Goal: Task Accomplishment & Management: Manage account settings

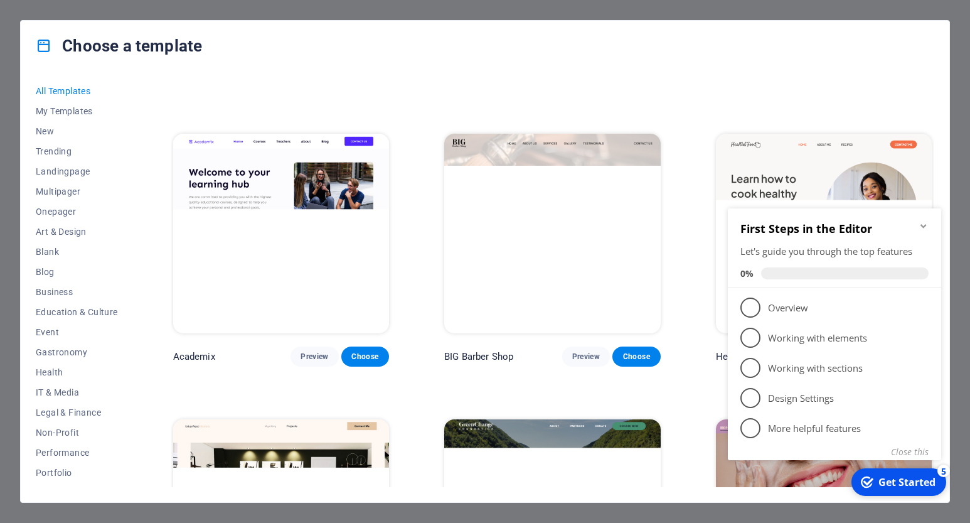
scroll to position [1129, 0]
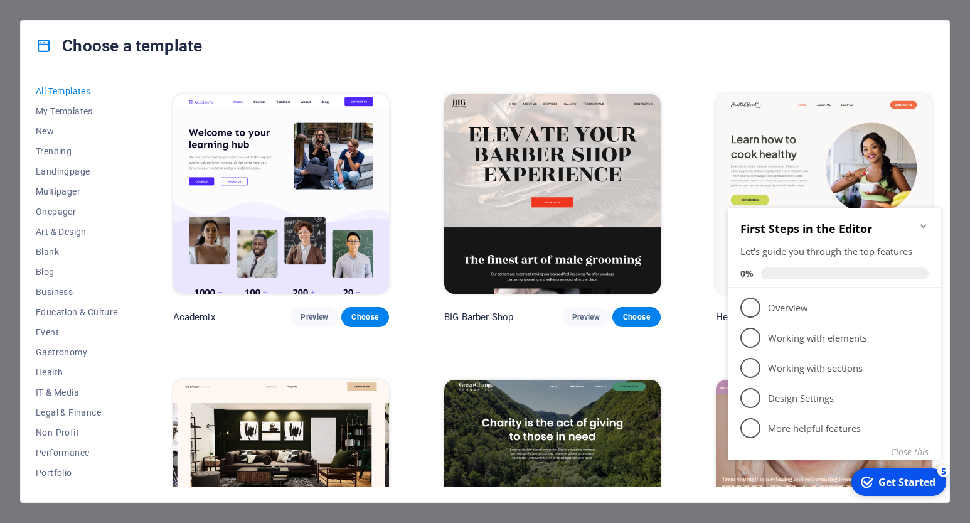
click at [767, 61] on div "Choose a template" at bounding box center [485, 46] width 929 height 50
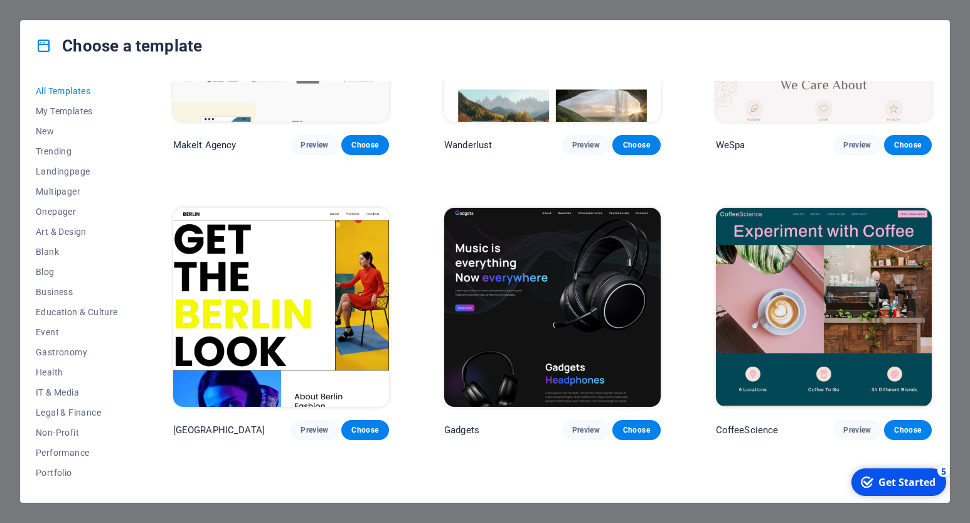
scroll to position [3263, 0]
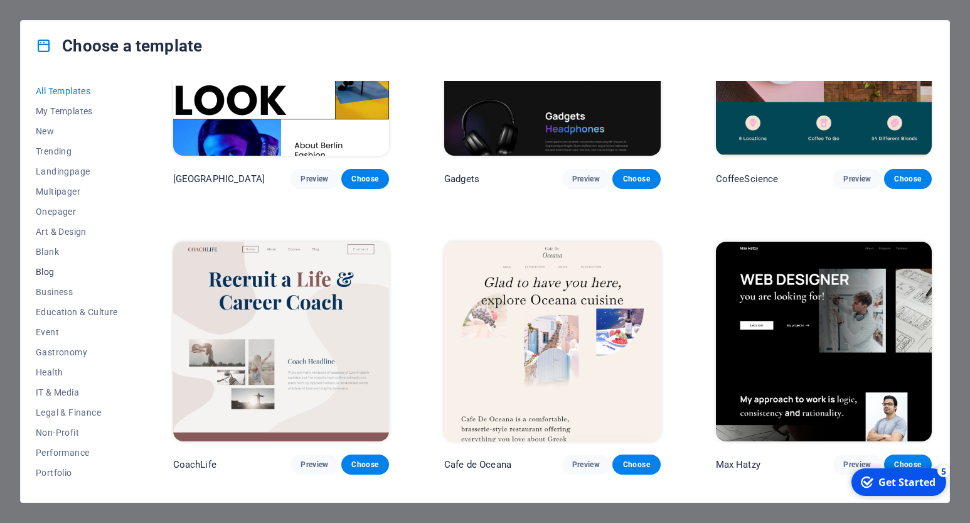
click at [54, 273] on span "Blog" at bounding box center [77, 272] width 82 height 10
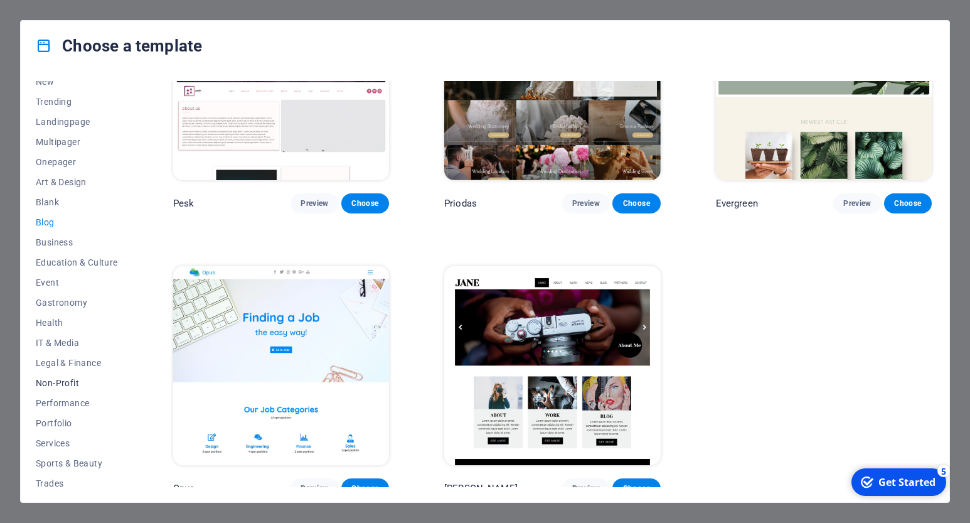
scroll to position [96, 0]
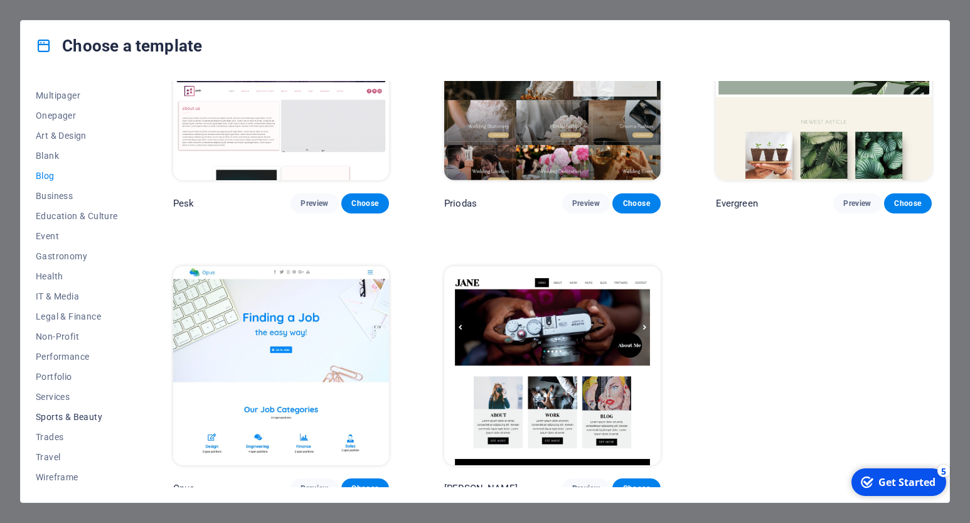
click at [83, 419] on span "Sports & Beauty" at bounding box center [77, 417] width 82 height 10
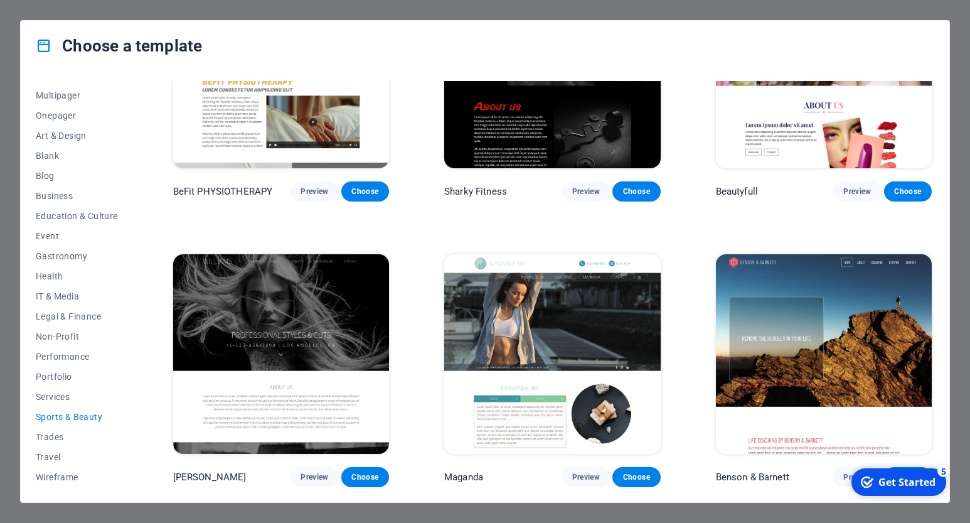
scroll to position [962, 0]
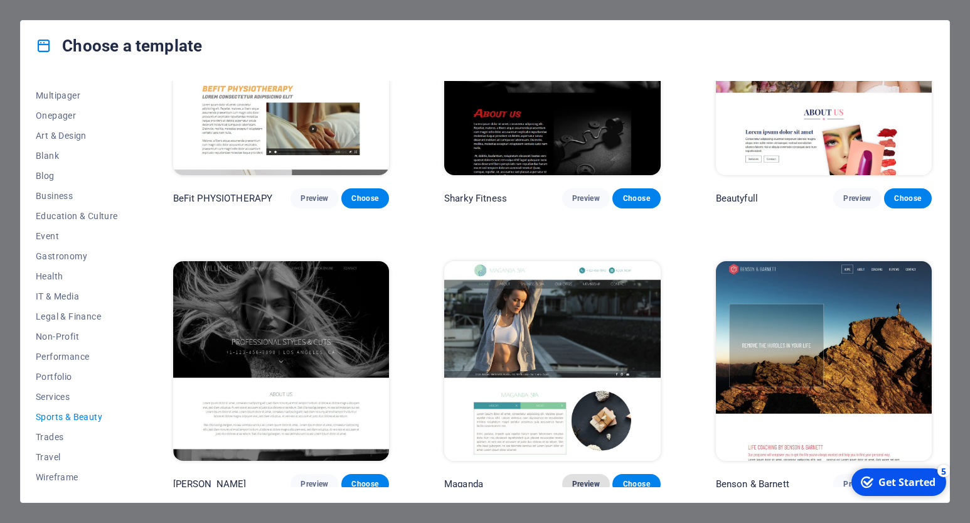
click at [575, 479] on span "Preview" at bounding box center [586, 484] width 28 height 10
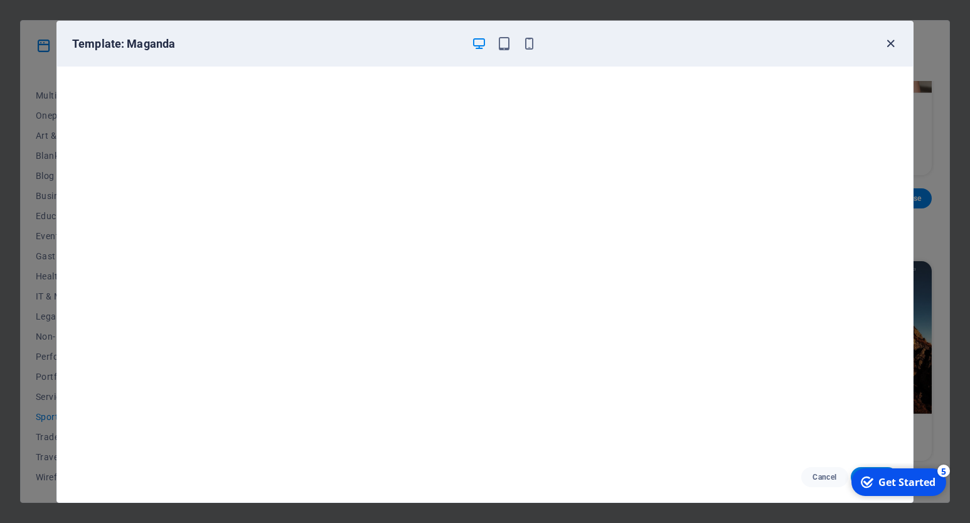
click at [893, 42] on icon "button" at bounding box center [890, 43] width 14 height 14
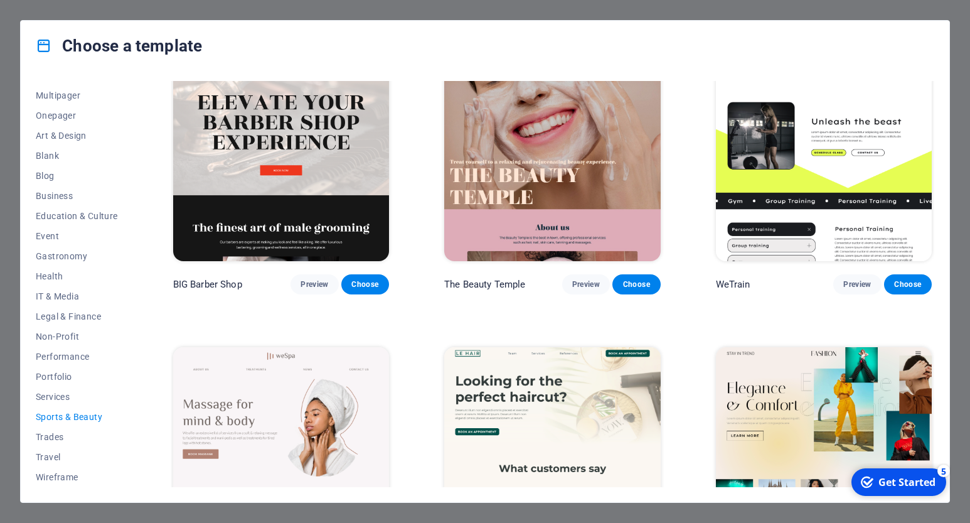
scroll to position [0, 0]
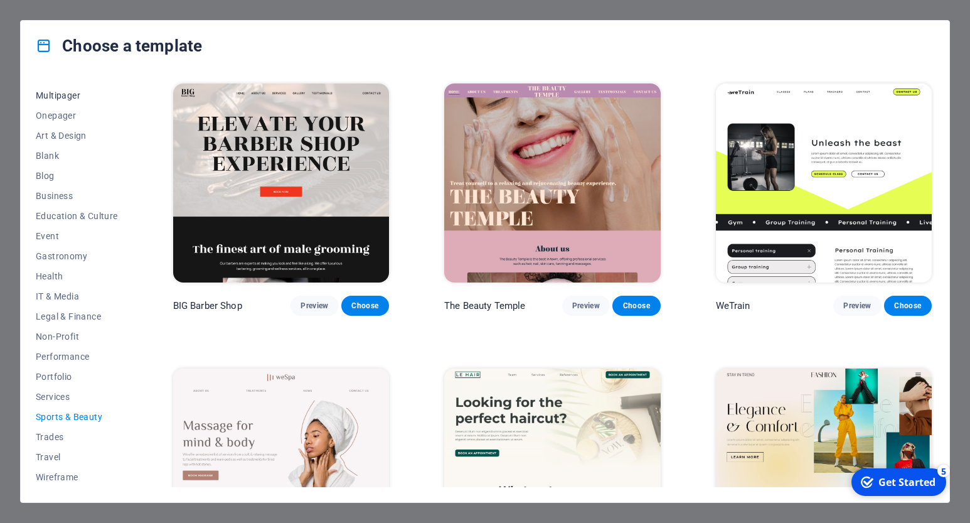
click at [65, 90] on span "Multipager" at bounding box center [77, 95] width 82 height 10
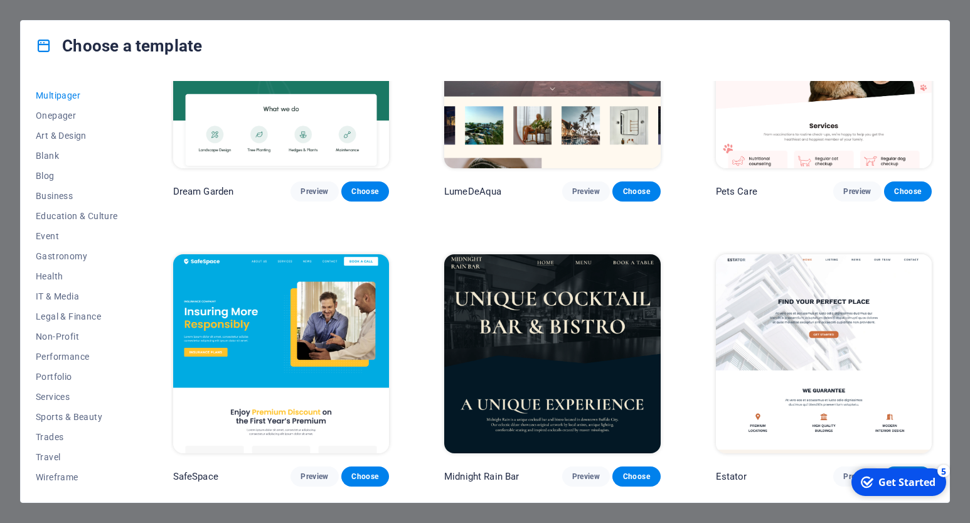
scroll to position [1569, 0]
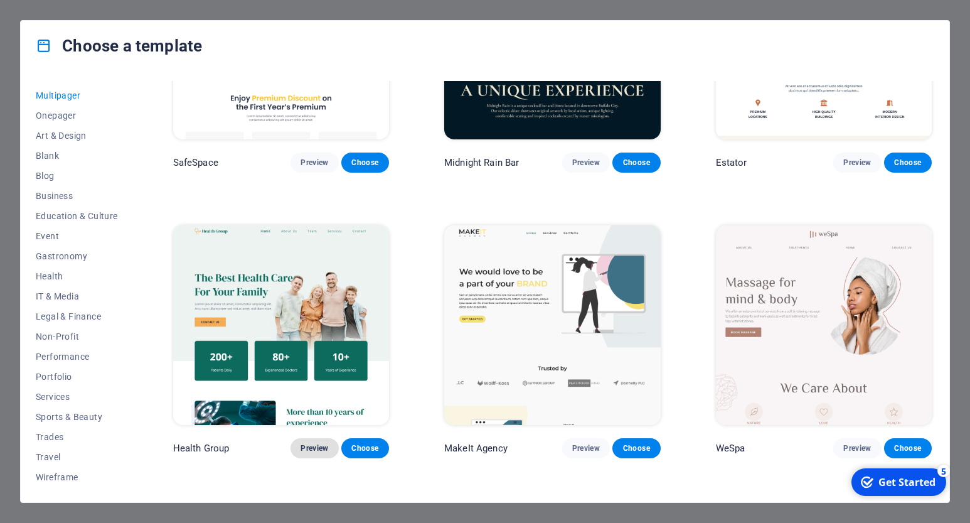
click at [306, 443] on span "Preview" at bounding box center [315, 448] width 28 height 10
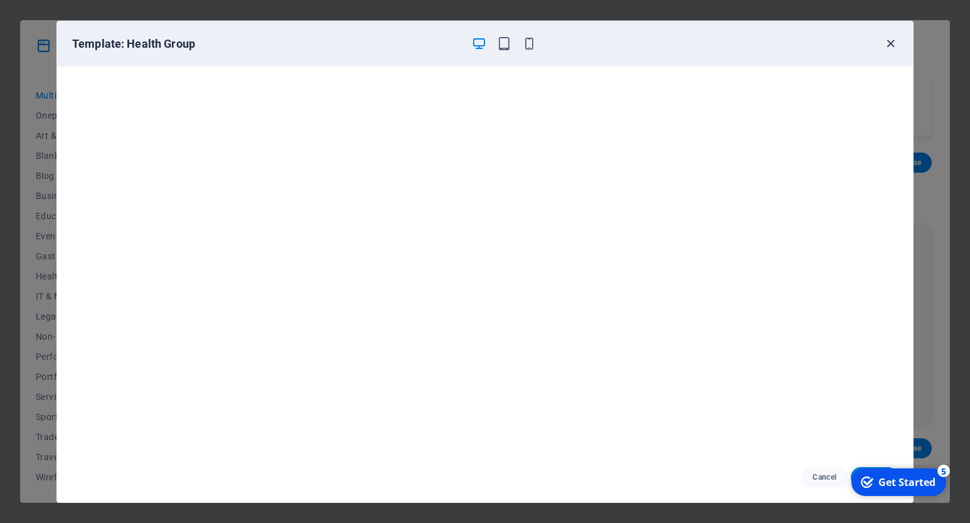
click at [892, 41] on icon "button" at bounding box center [890, 43] width 14 height 14
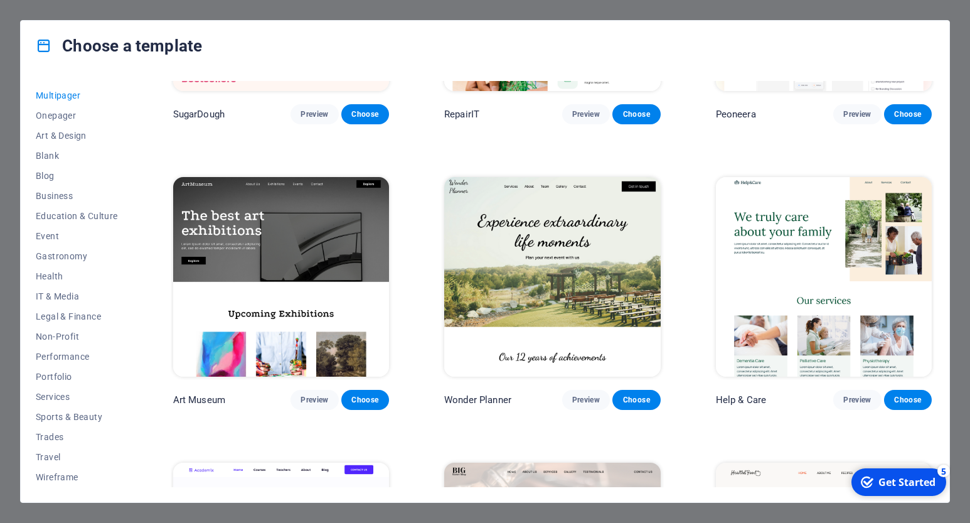
scroll to position [188, 0]
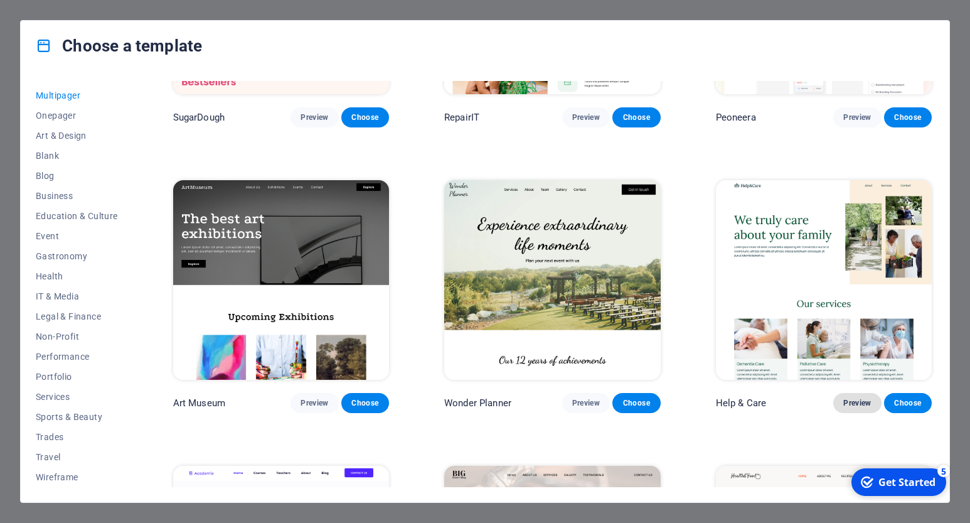
click at [852, 401] on span "Preview" at bounding box center [857, 403] width 28 height 10
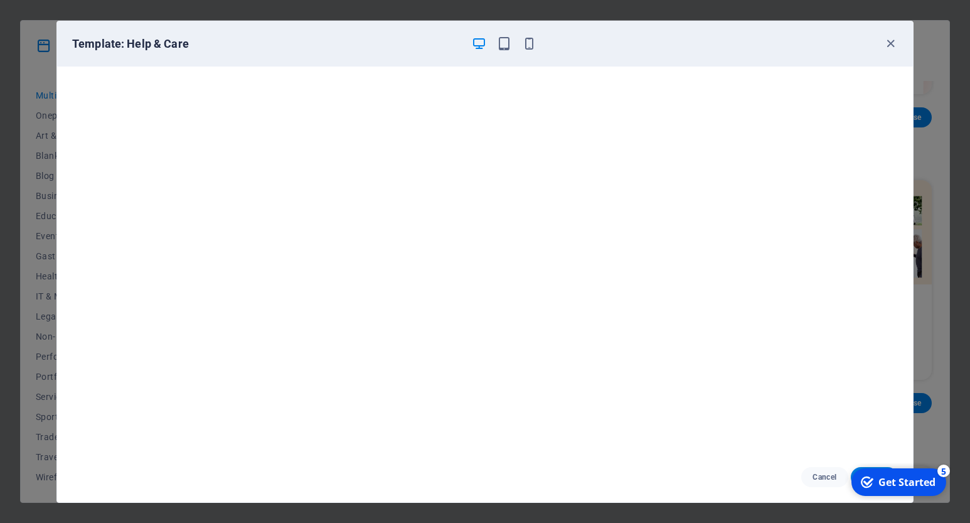
click at [911, 478] on div "Get Started" at bounding box center [906, 482] width 57 height 14
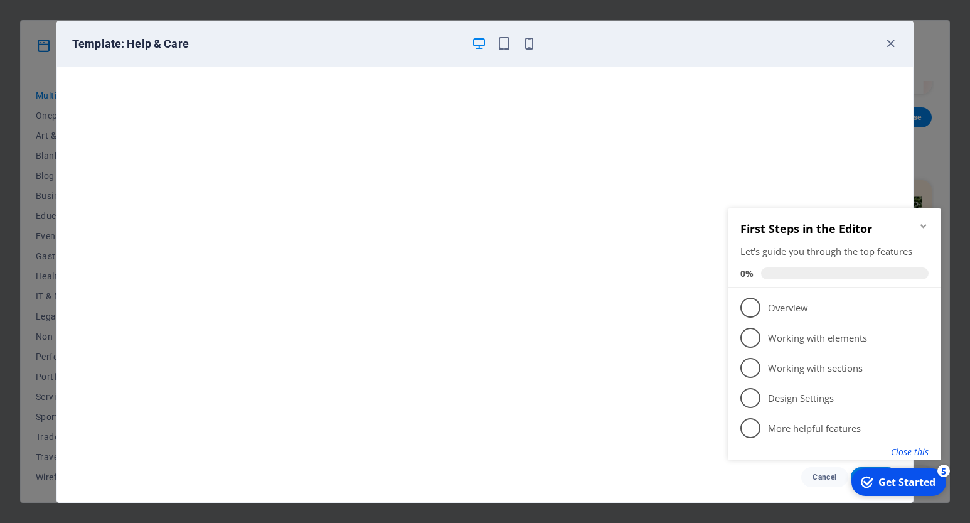
click at [909, 452] on button "Close this" at bounding box center [910, 451] width 38 height 12
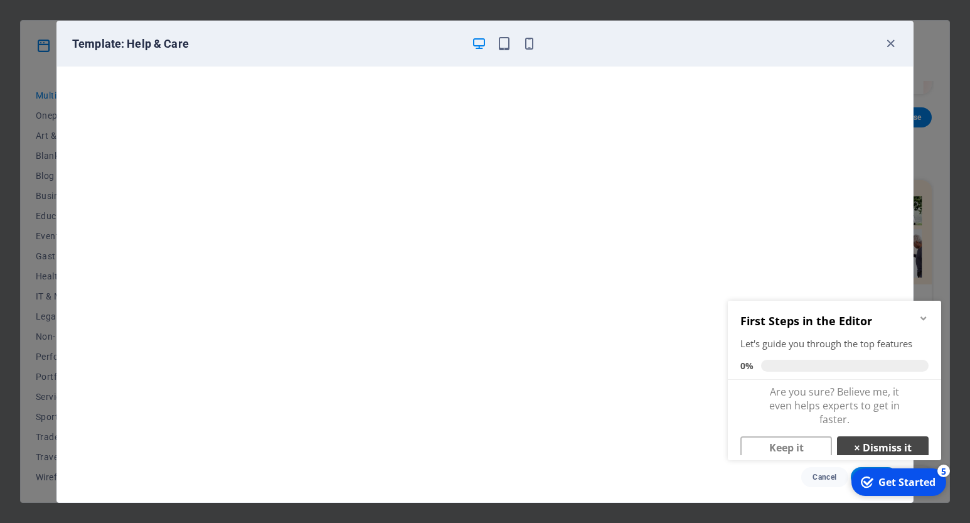
click at [870, 450] on link "× Dismiss it" at bounding box center [883, 447] width 92 height 23
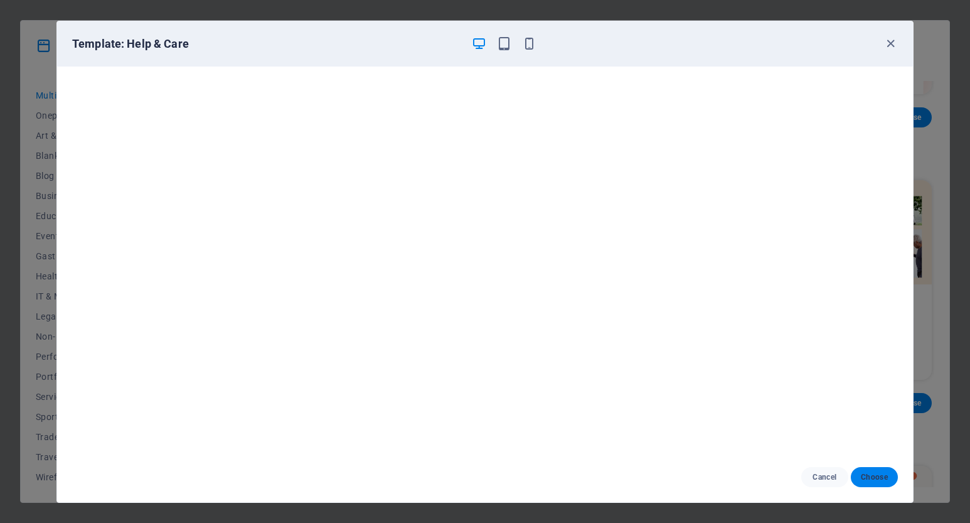
click at [865, 471] on button "Choose" at bounding box center [874, 477] width 47 height 20
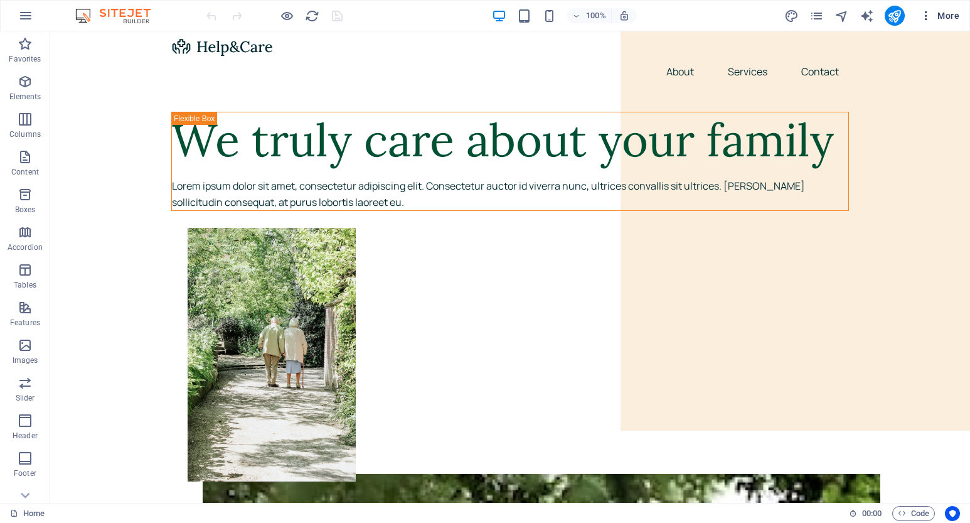
click at [923, 14] on icon "button" at bounding box center [926, 15] width 13 height 13
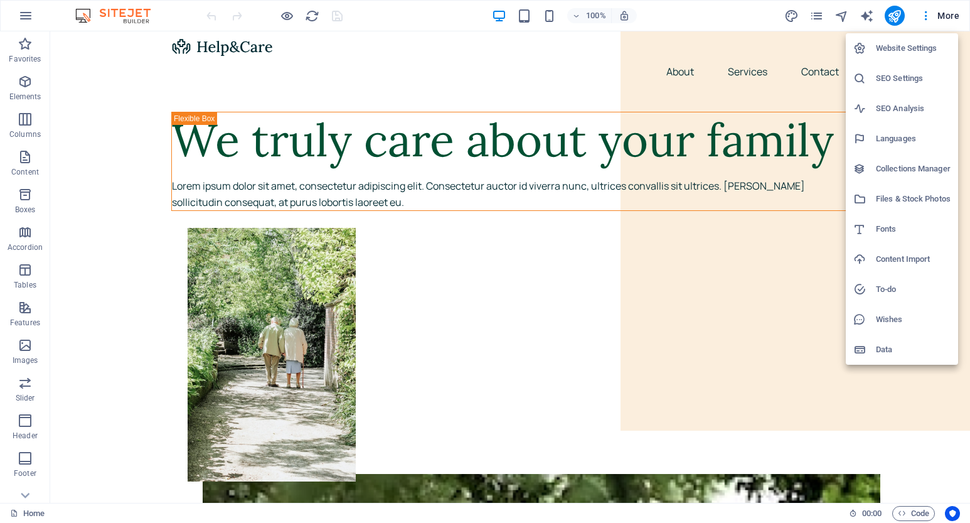
click at [893, 111] on h6 "SEO Analysis" at bounding box center [913, 108] width 75 height 15
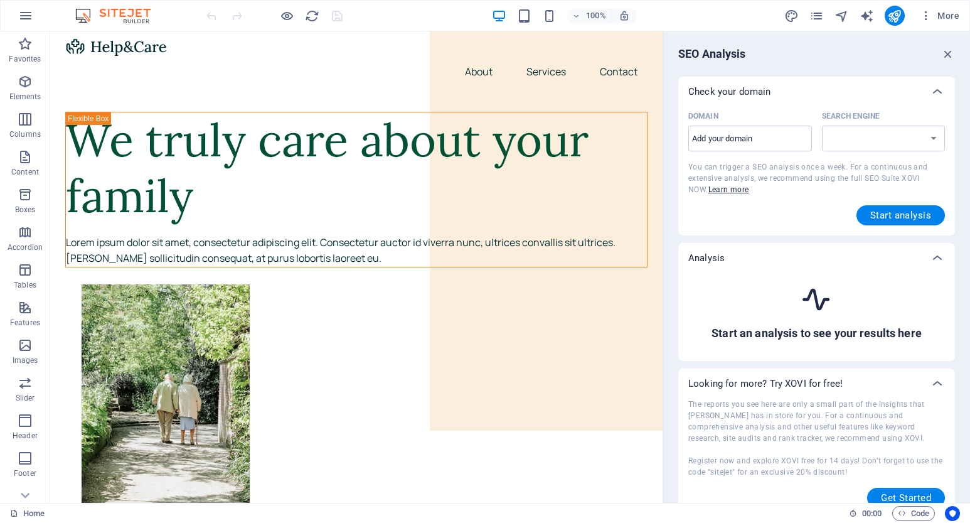
select select "google.com"
click at [946, 54] on icon "button" at bounding box center [948, 54] width 14 height 14
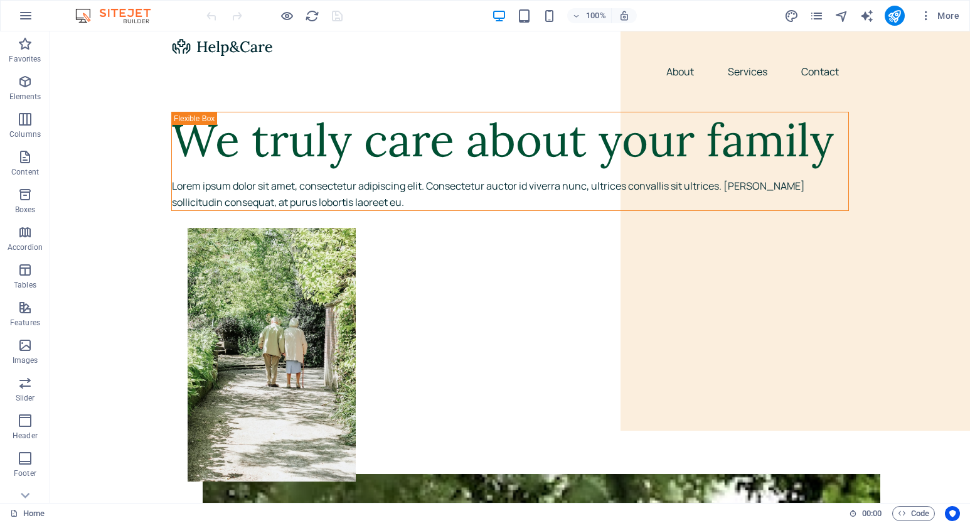
click at [0, 0] on div "More" at bounding box center [0, 0] width 0 height 0
click at [814, 18] on icon "pages" at bounding box center [816, 16] width 14 height 14
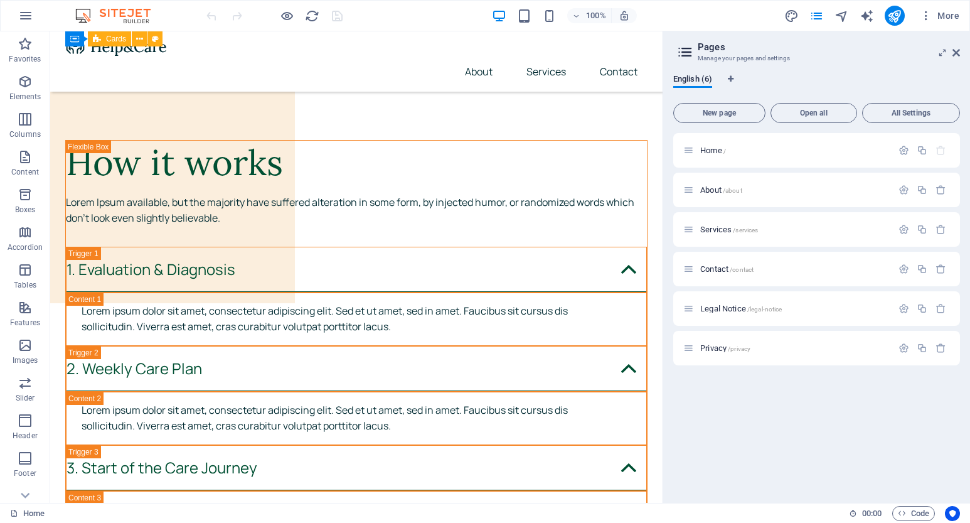
scroll to position [4835, 0]
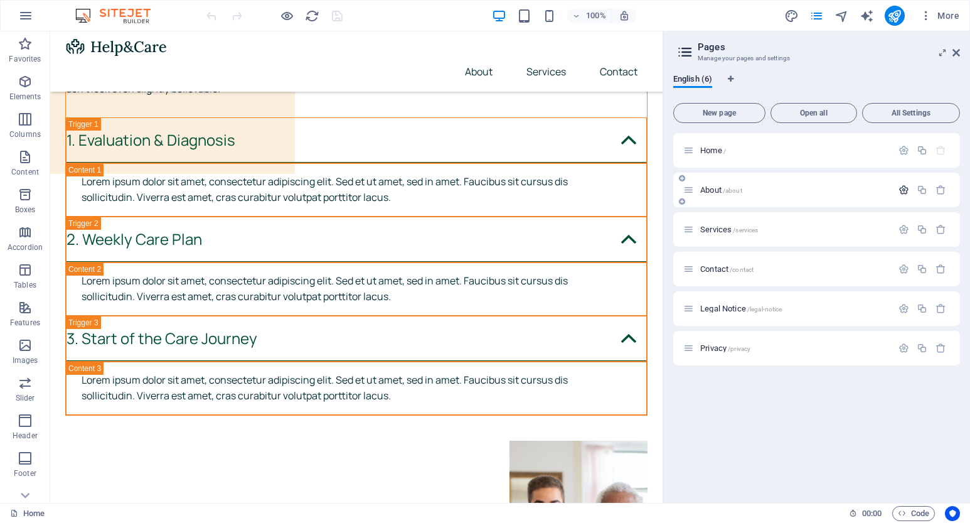
click at [905, 189] on icon "button" at bounding box center [903, 189] width 11 height 11
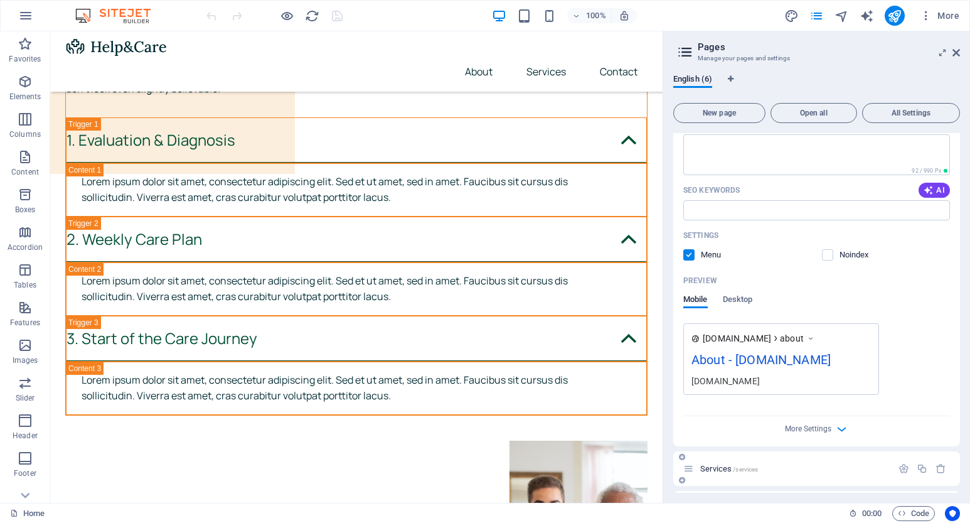
scroll to position [345, 0]
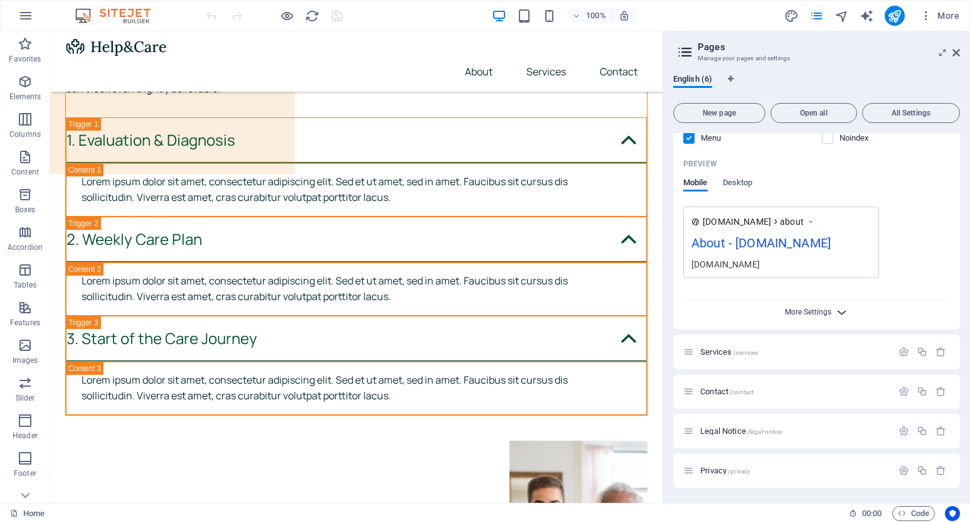
click at [817, 307] on span "More Settings" at bounding box center [808, 311] width 46 height 9
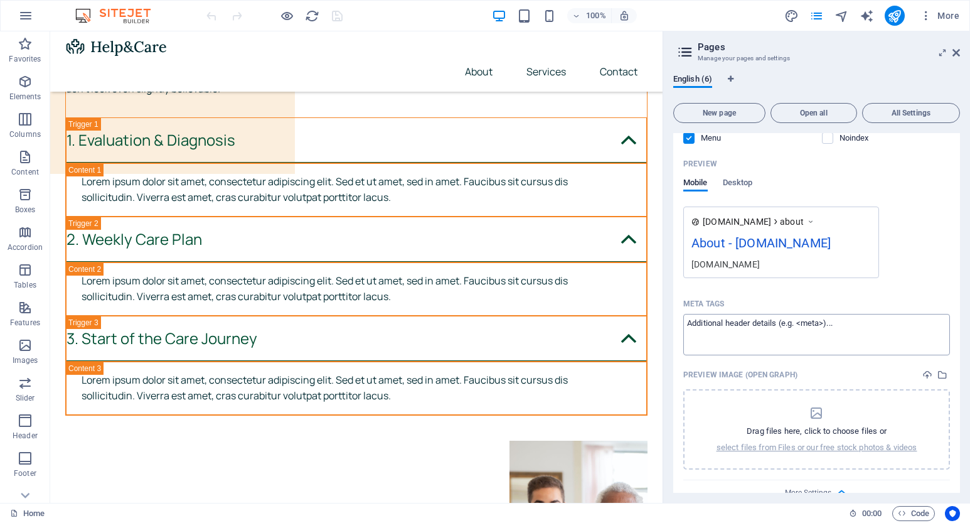
click at [729, 329] on textarea "Meta tags ​" at bounding box center [816, 334] width 267 height 41
paste textarea "<meta name="google-site-verification" content="poTf4pbd75yvOtFfnAR0S1sxy8AbDHHB…"
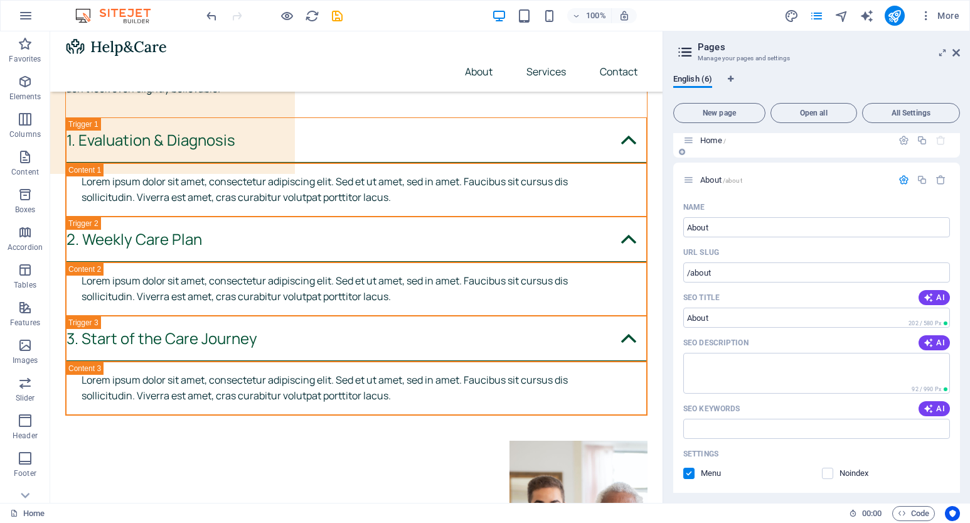
scroll to position [0, 0]
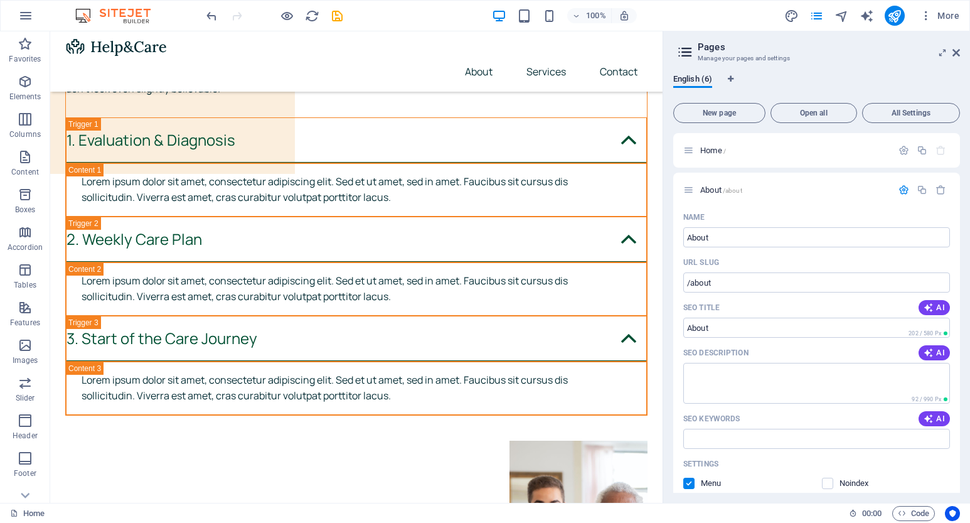
type textarea "<meta name="google-site-verification" content="poTf4pbd75yvOtFfnAR0S1sxy8AbDHHB…"
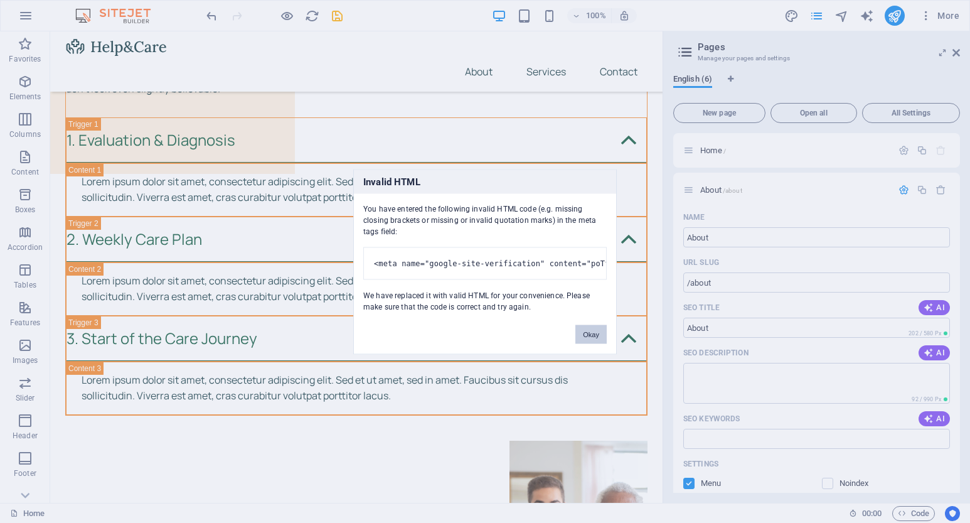
click at [597, 343] on button "Okay" at bounding box center [590, 333] width 31 height 19
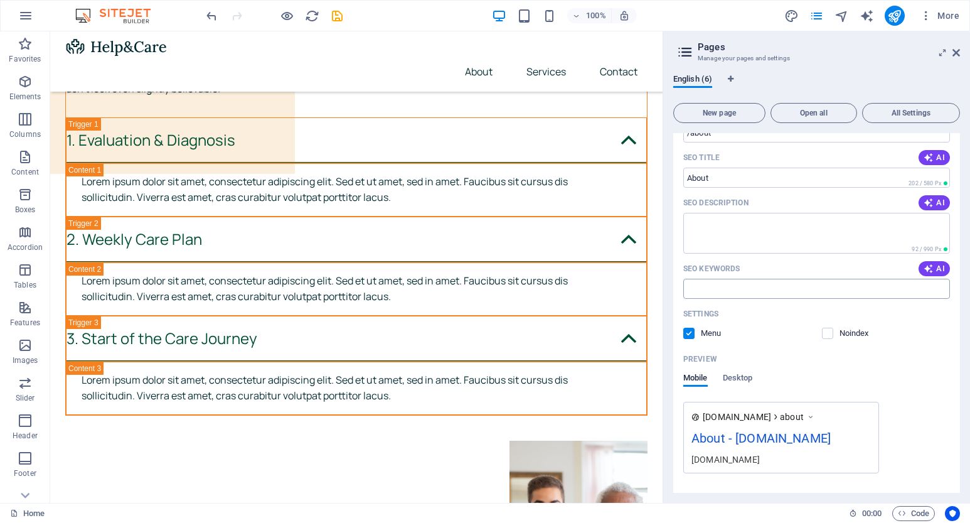
scroll to position [149, 0]
drag, startPoint x: 730, startPoint y: 181, endPoint x: 679, endPoint y: 180, distance: 50.8
click at [679, 180] on div "Name About ​ URL SLUG /about ​ SEO Title AI ​ 202 / 580 Px SEO Description AI ​…" at bounding box center [816, 382] width 287 height 648
click at [690, 178] on input "SEO Title" at bounding box center [816, 178] width 267 height 20
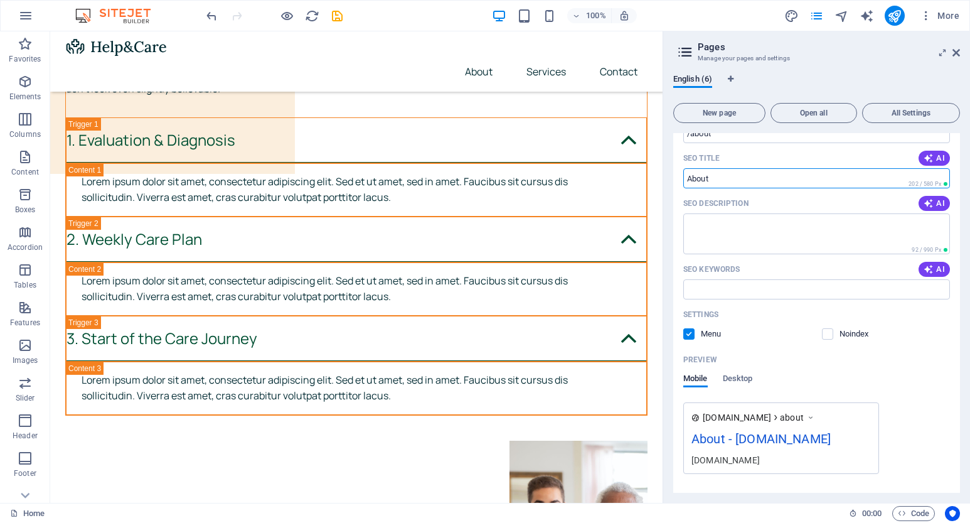
click at [690, 178] on input "SEO Title" at bounding box center [816, 178] width 267 height 20
paste input "PVJBET Akses Situs Toto Online Link Alternatif Support Semua Device Kesayangann…"
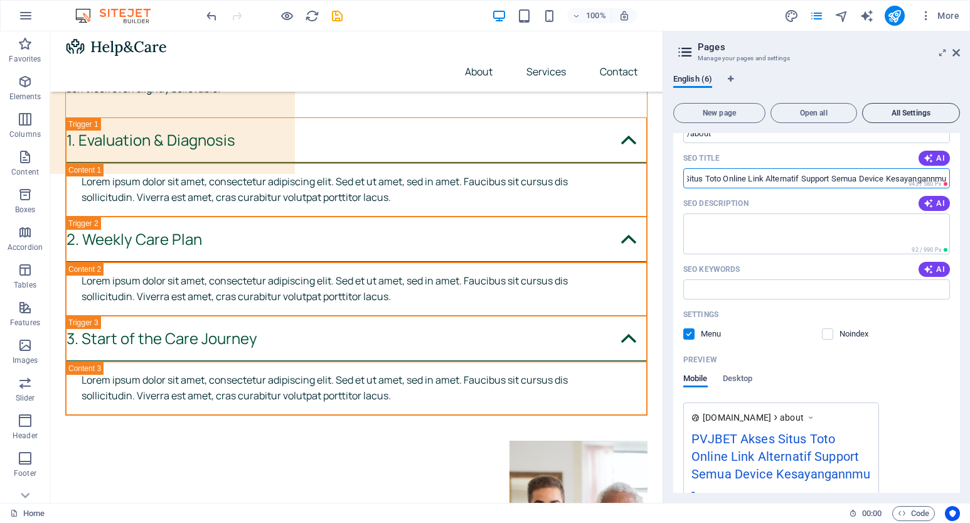
scroll to position [0, 0]
type input "PVJBET Akses Situs Toto Online Link Alternatif Support Semua Device Kesayangann…"
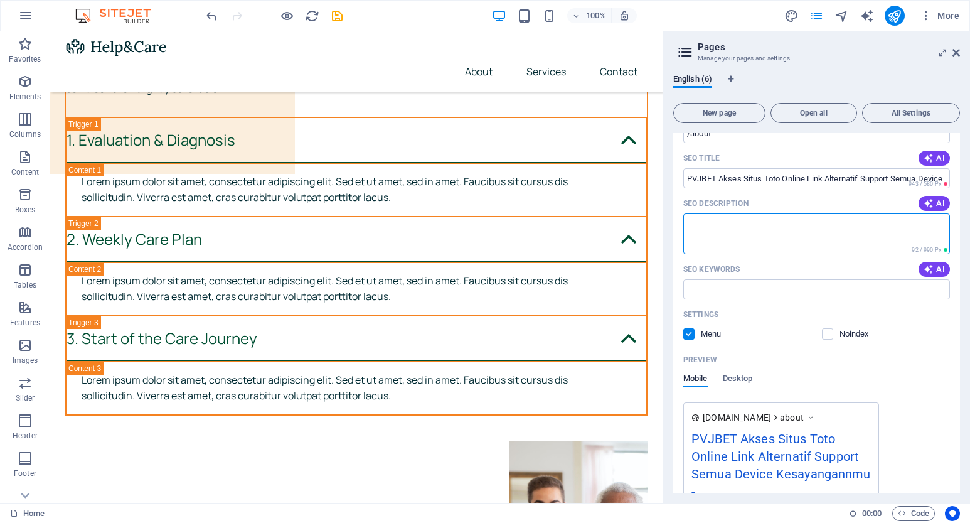
click at [702, 221] on textarea "SEO Description" at bounding box center [816, 233] width 267 height 41
paste textarea "PVJBET memberikan kepada para pemain akses untuk masuk kedalam situs toto denga…"
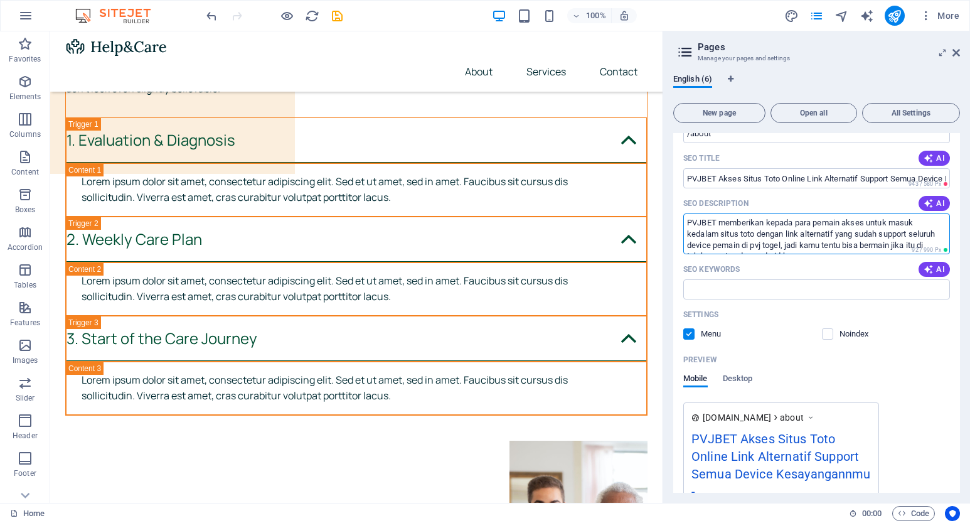
scroll to position [18, 0]
type textarea "PVJBET memberikan kepada para pemain akses untuk masuk kedalam situs toto denga…"
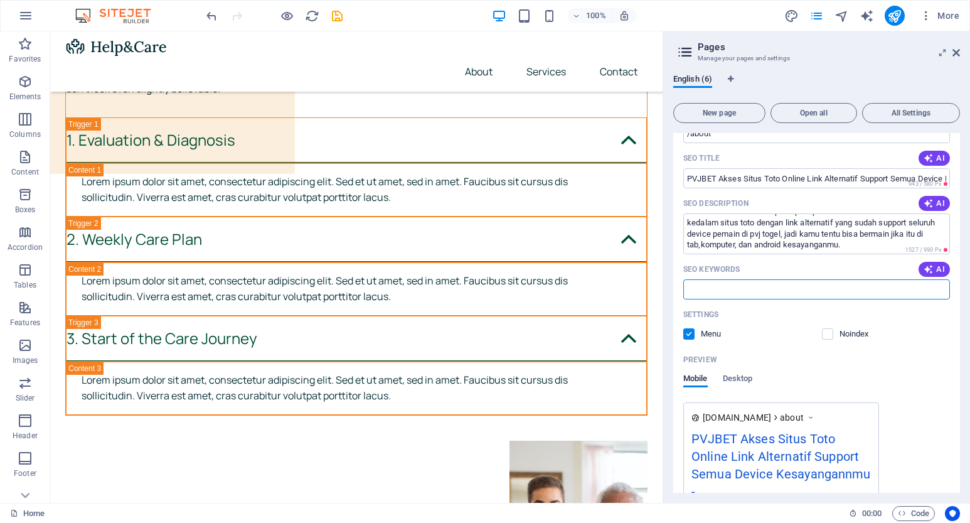
scroll to position [0, 0]
click at [720, 287] on input "SEO Keywords" at bounding box center [816, 289] width 267 height 20
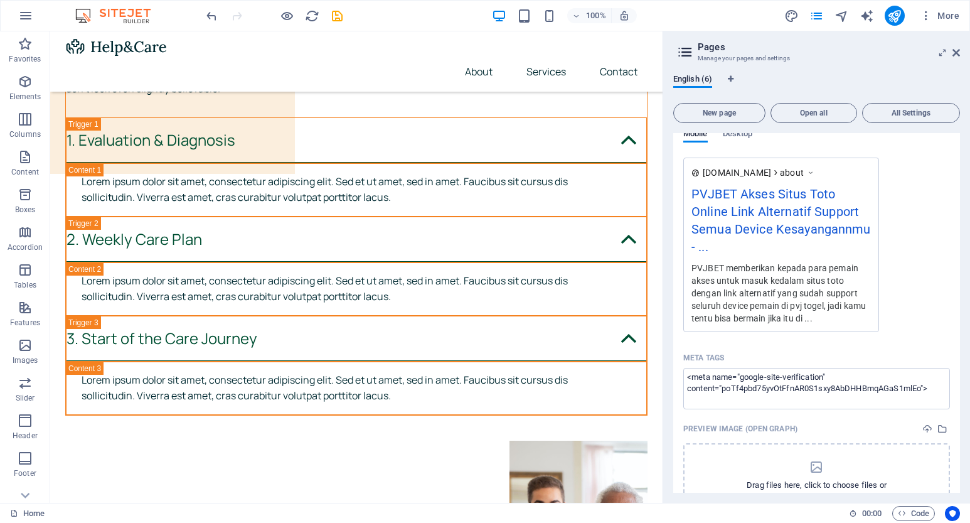
scroll to position [526, 0]
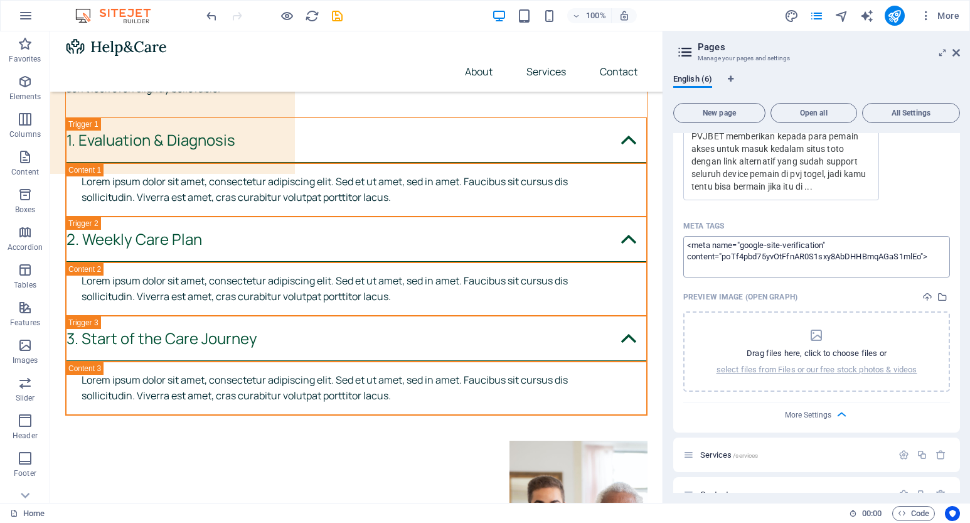
type input "pvjbet,pvj bet, pvj togel, togel online, toto online"
click at [797, 257] on textarea "<meta name="google-site-verification" content="poTf4pbd75yvOtFfnAR0S1sxy8AbDHHB…" at bounding box center [816, 256] width 267 height 41
click at [818, 351] on p "Drag files here, click to choose files or" at bounding box center [817, 353] width 140 height 11
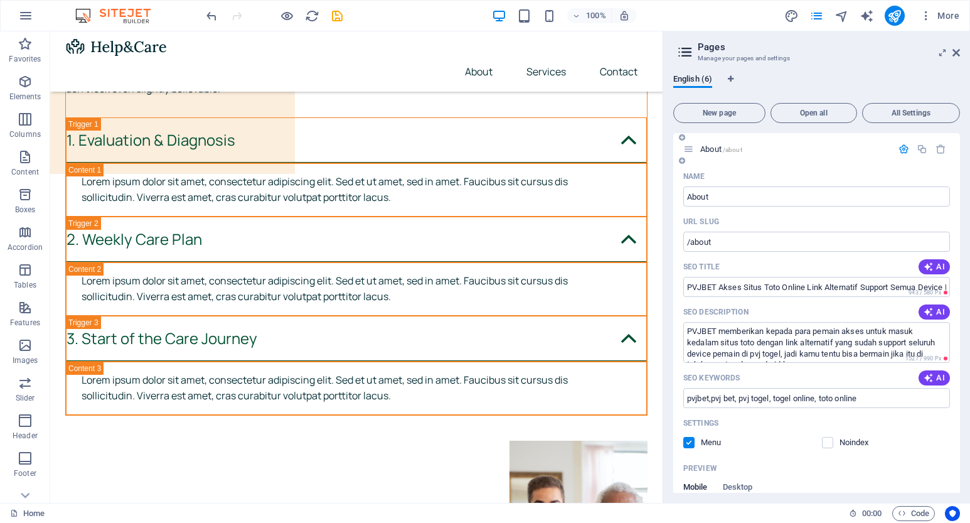
scroll to position [0, 0]
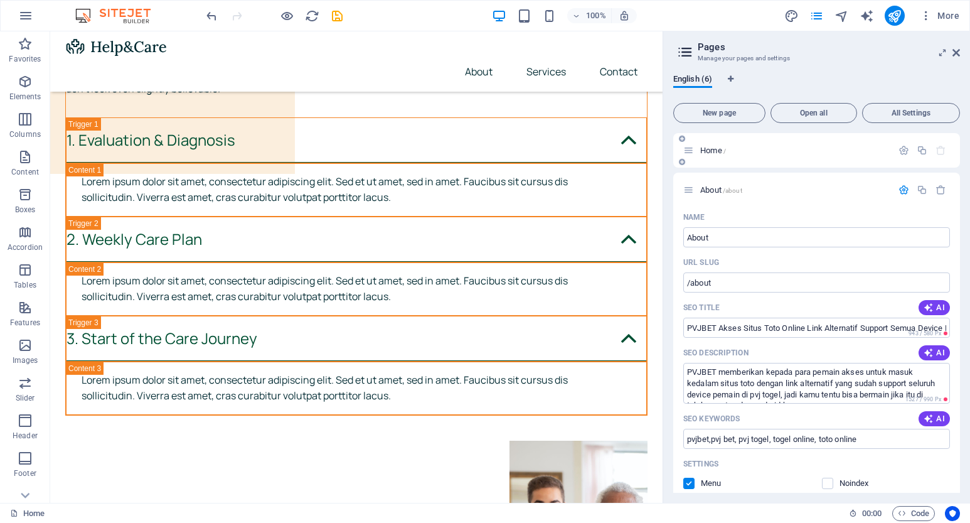
click at [713, 152] on span "Home /" at bounding box center [713, 150] width 26 height 9
click at [900, 151] on icon "button" at bounding box center [903, 150] width 11 height 11
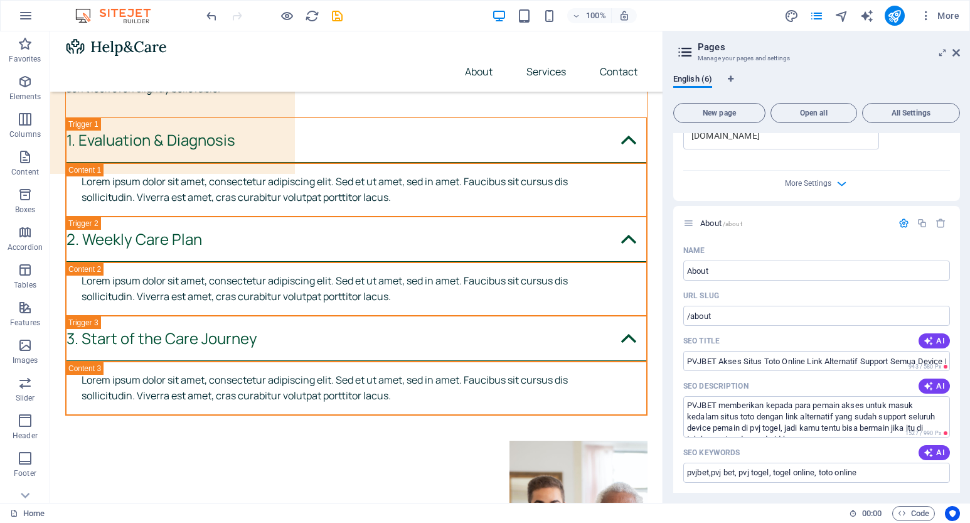
scroll to position [439, 0]
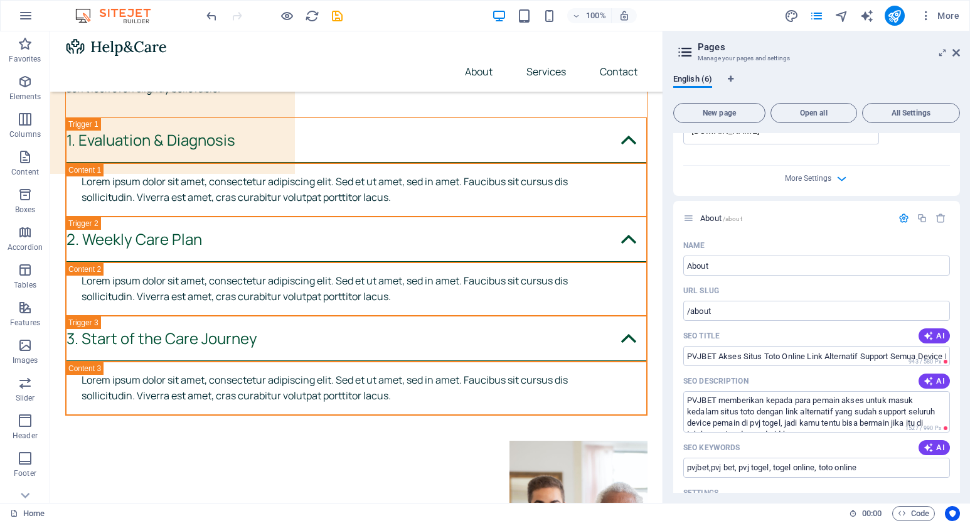
click at [831, 176] on div "More Settings" at bounding box center [816, 176] width 267 height 20
click at [811, 178] on span "More Settings" at bounding box center [808, 178] width 46 height 9
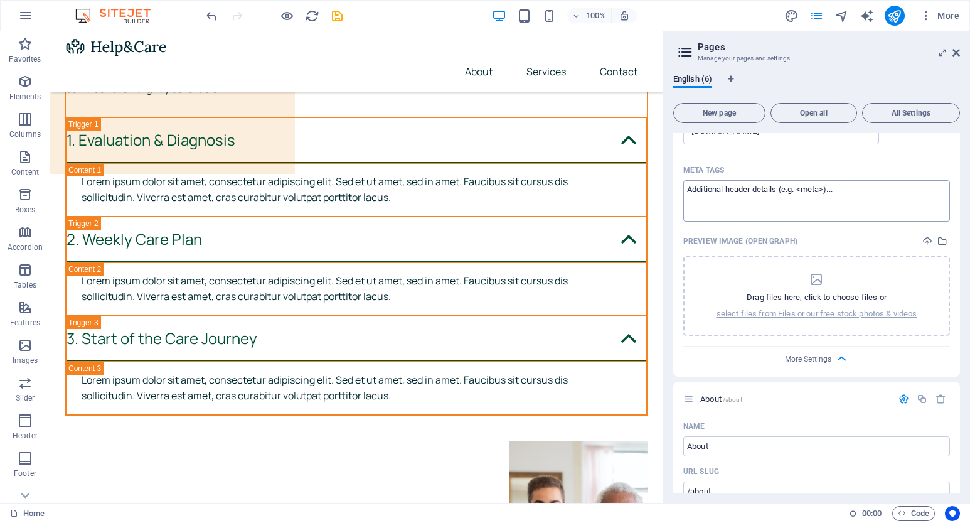
click at [727, 196] on textarea "Meta tags ​" at bounding box center [816, 200] width 267 height 41
paste textarea "<meta name="google-site-verification" content="poTf4pbd75yvOtFfnAR0S1sxy8AbDHHB…"
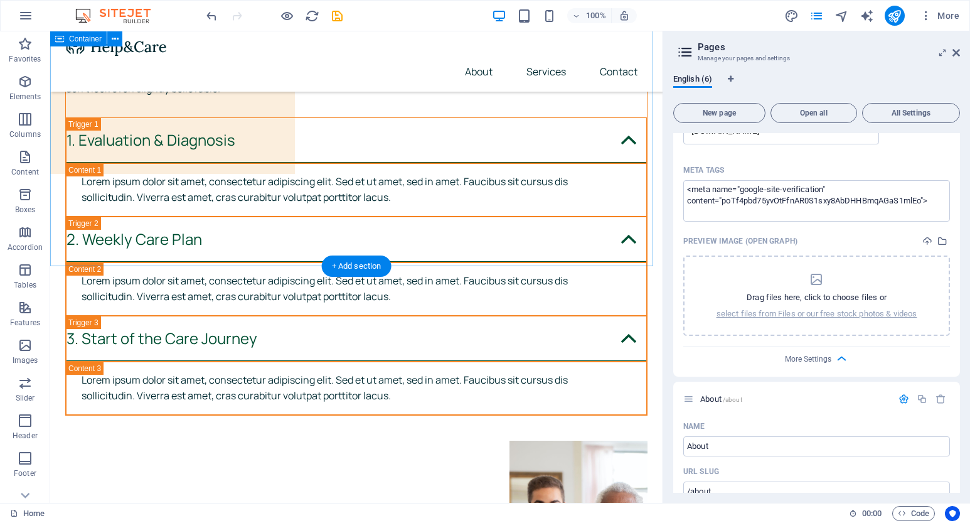
type textarea "<meta name="google-site-verification" content="poTf4pbd75yvOtFfnAR0S1sxy8AbDHHB…"
click at [924, 16] on icon "button" at bounding box center [926, 15] width 13 height 13
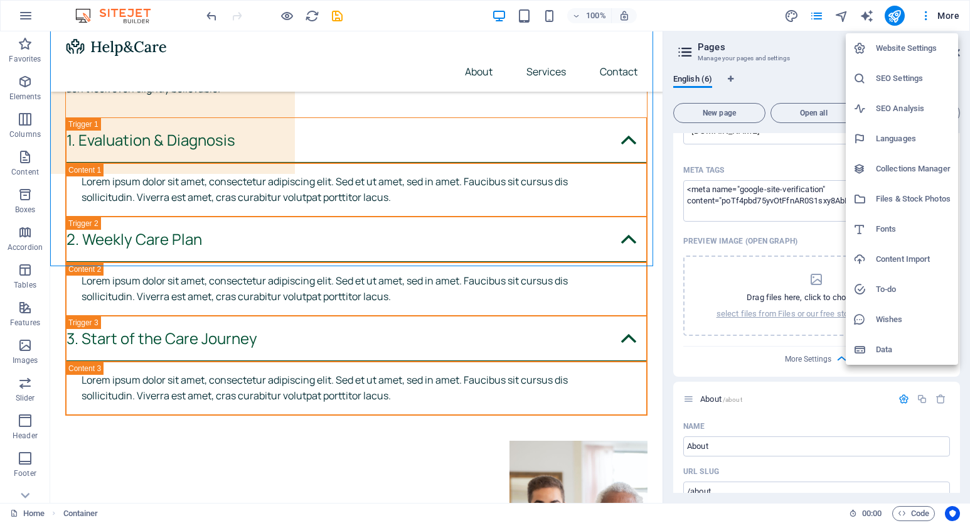
click at [895, 46] on h6 "Website Settings" at bounding box center [913, 48] width 75 height 15
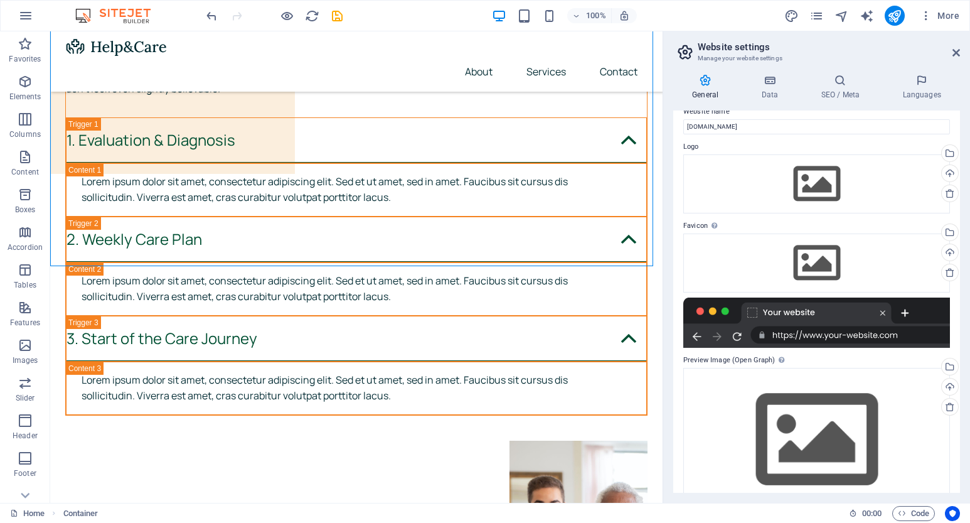
scroll to position [0, 0]
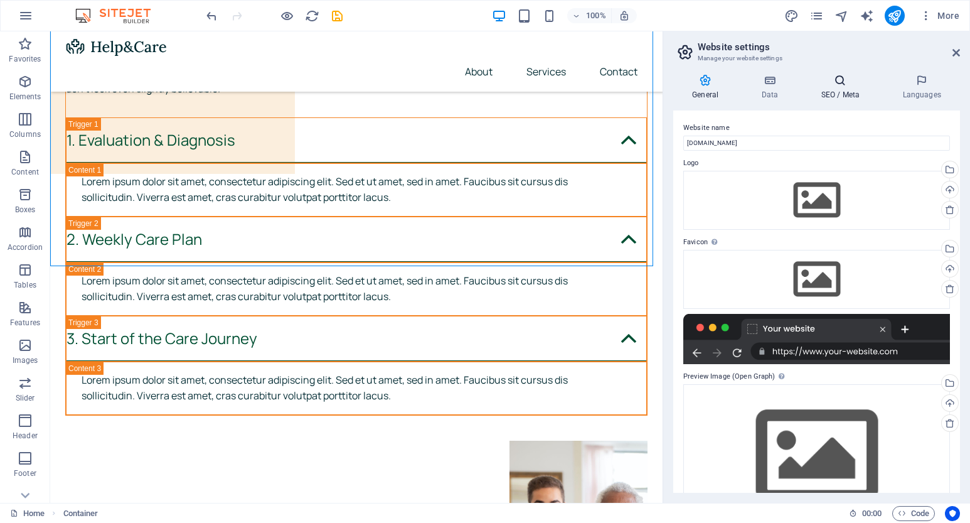
click at [829, 88] on h4 "SEO / Meta" at bounding box center [843, 87] width 82 height 26
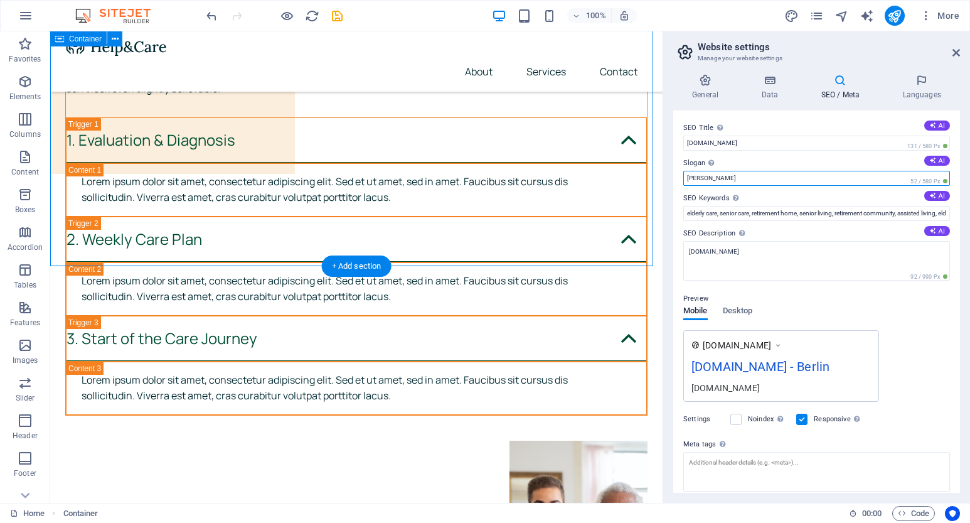
drag, startPoint x: 791, startPoint y: 211, endPoint x: 610, endPoint y: 180, distance: 182.8
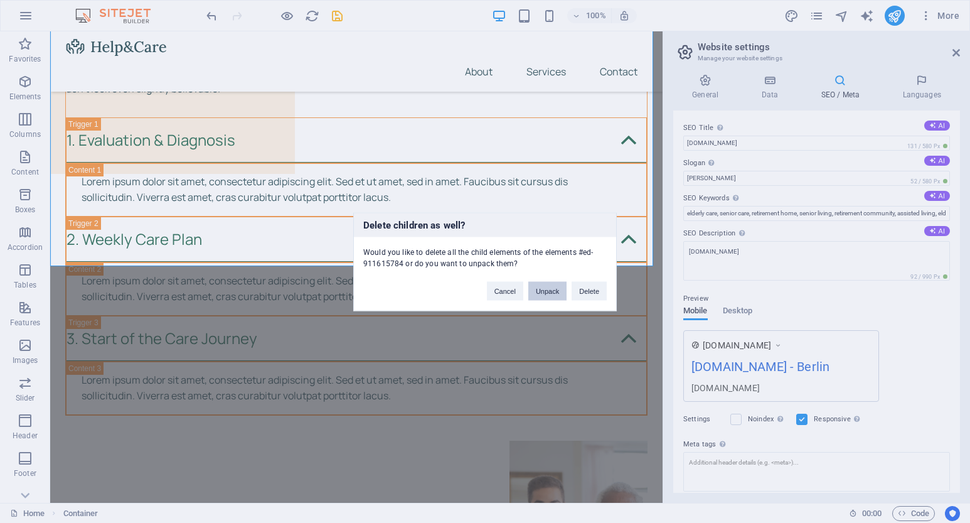
click at [546, 294] on button "Unpack" at bounding box center [547, 290] width 38 height 19
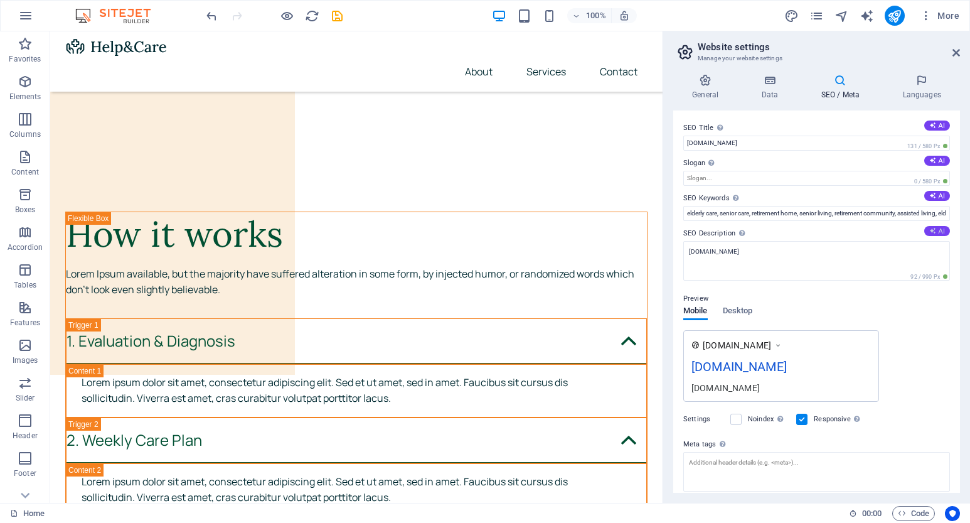
click at [933, 226] on button "AI" at bounding box center [937, 231] width 26 height 10
type textarea "Compassionate care for your loved ones, specializing in dementia, palliative, a…"
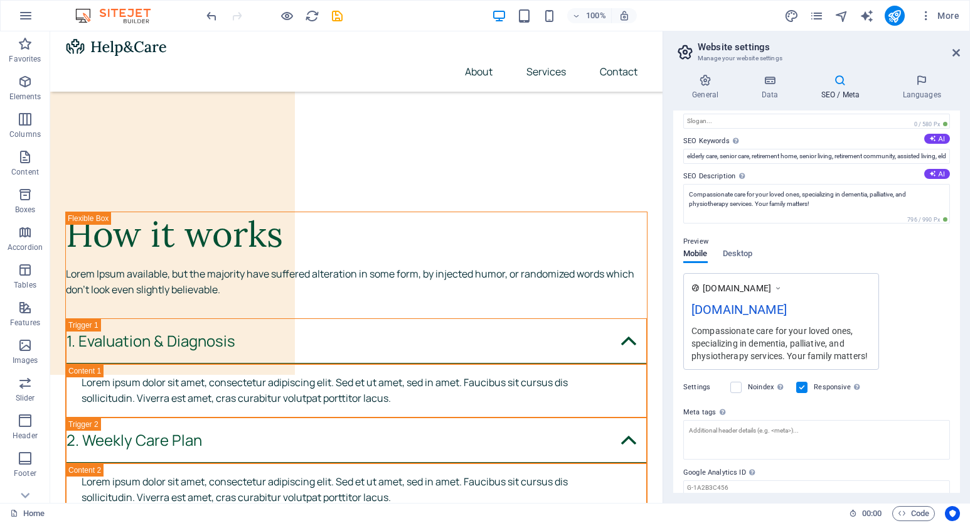
scroll to position [105, 0]
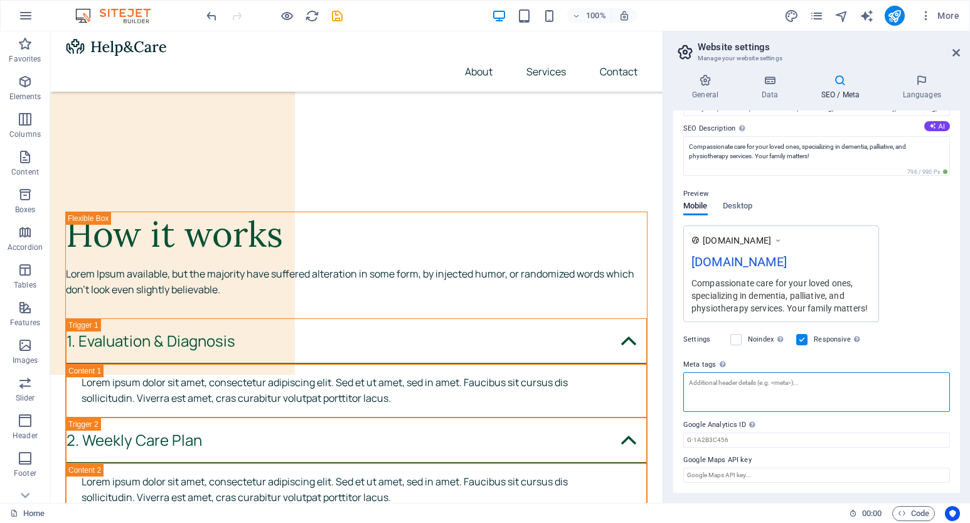
click at [739, 386] on textarea "Meta tags Enter HTML code here that will be placed inside the tags of your webs…" at bounding box center [816, 392] width 267 height 40
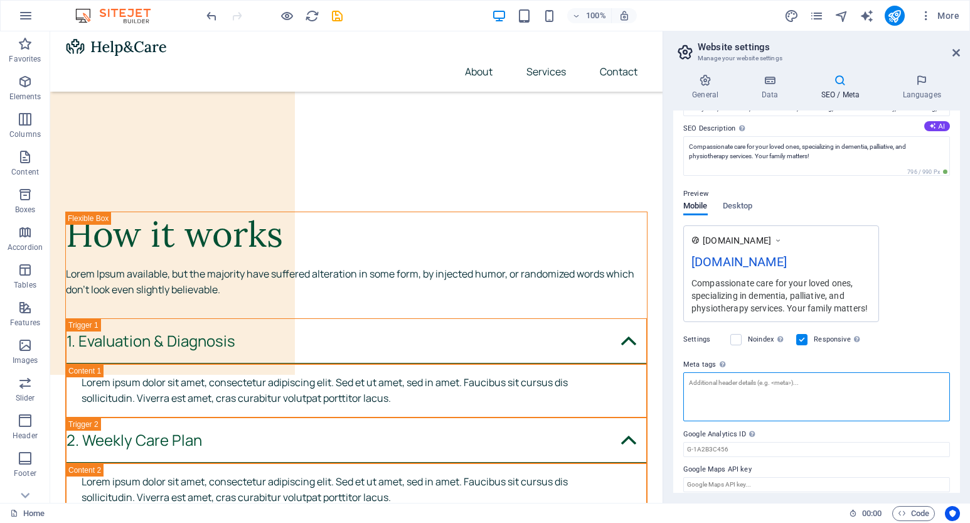
paste textarea "<meta name="google-site-verification" content="poTf4pbd75yvOtFfnAR0S1sxy8AbDHHB…"
type textarea "<meta name="google-site-verification" content="poTf4pbd75yvOtFfnAR0S1sxy8AbDHHB…"
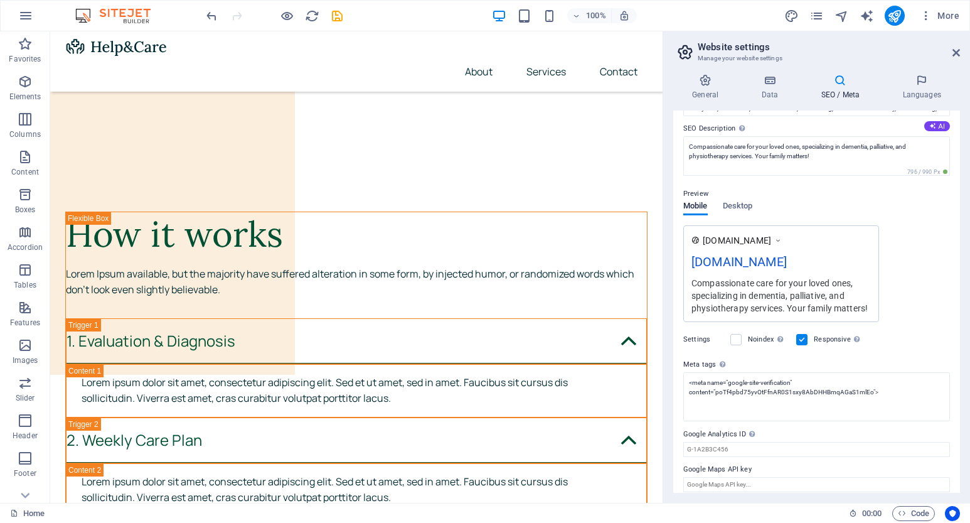
click at [917, 337] on div "Settings Noindex Instruct search engines to exclude this website from search re…" at bounding box center [816, 339] width 267 height 35
click at [893, 348] on div "Settings Noindex Instruct search engines to exclude this website from search re…" at bounding box center [816, 339] width 267 height 35
click at [910, 233] on div "www.example.com brandexis.asia Compassionate care for your loved ones, speciali…" at bounding box center [816, 273] width 267 height 97
click at [925, 294] on div "www.example.com brandexis.asia Compassionate care for your loved ones, speciali…" at bounding box center [816, 273] width 267 height 97
click at [700, 95] on h4 "General" at bounding box center [707, 87] width 69 height 26
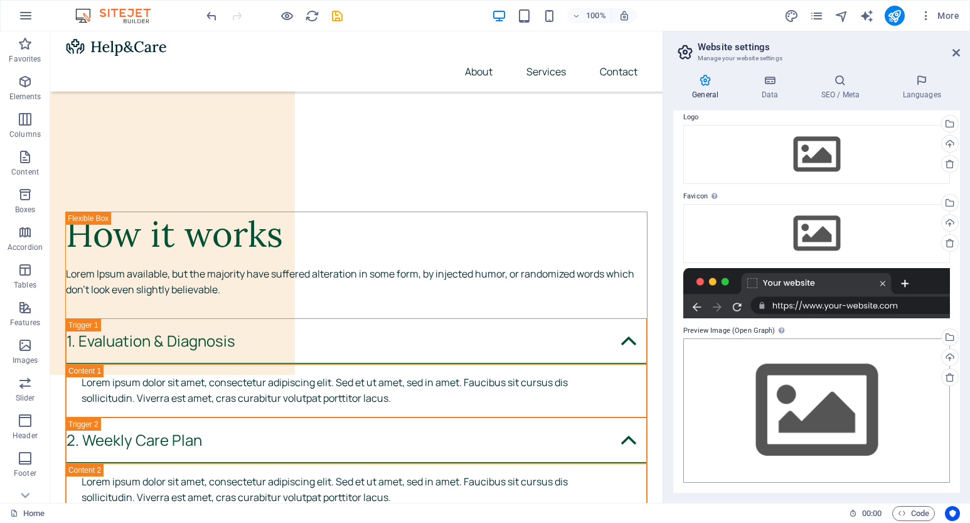
scroll to position [0, 0]
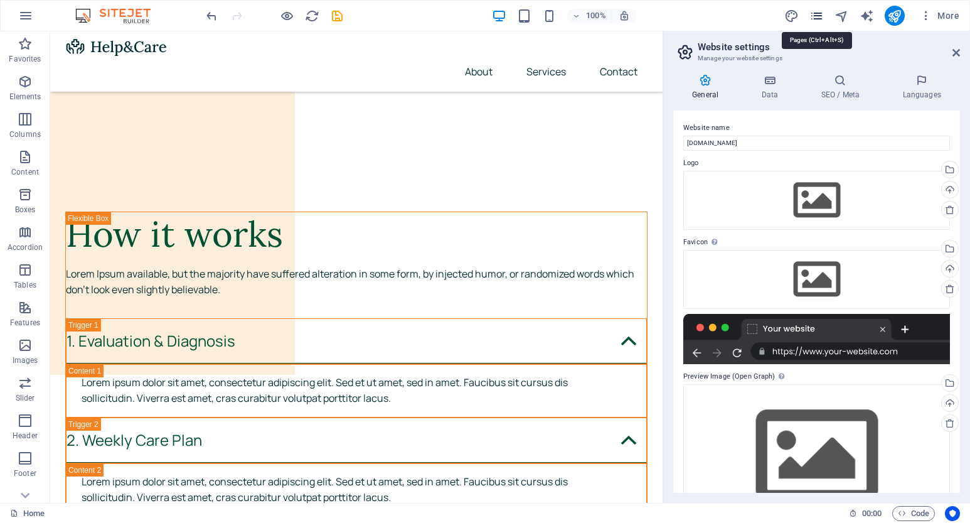
click at [813, 19] on icon "pages" at bounding box center [816, 16] width 14 height 14
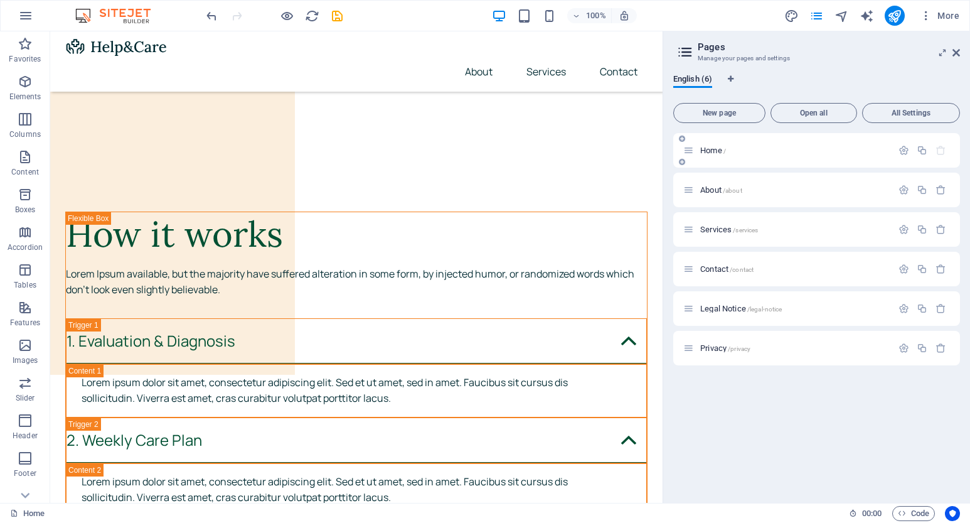
click at [713, 157] on div "Home /" at bounding box center [787, 150] width 209 height 14
click at [901, 147] on icon "button" at bounding box center [903, 150] width 11 height 11
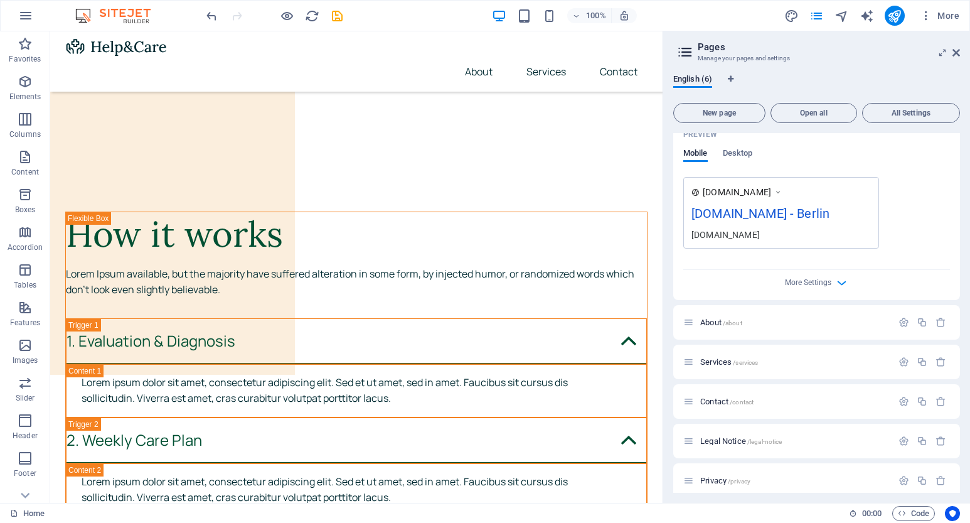
scroll to position [345, 0]
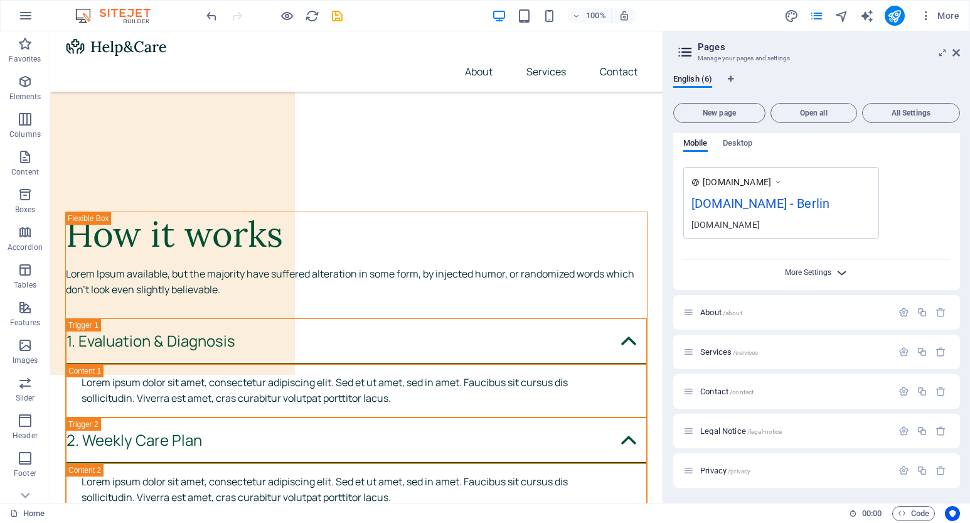
click at [828, 271] on span "More Settings" at bounding box center [808, 272] width 46 height 9
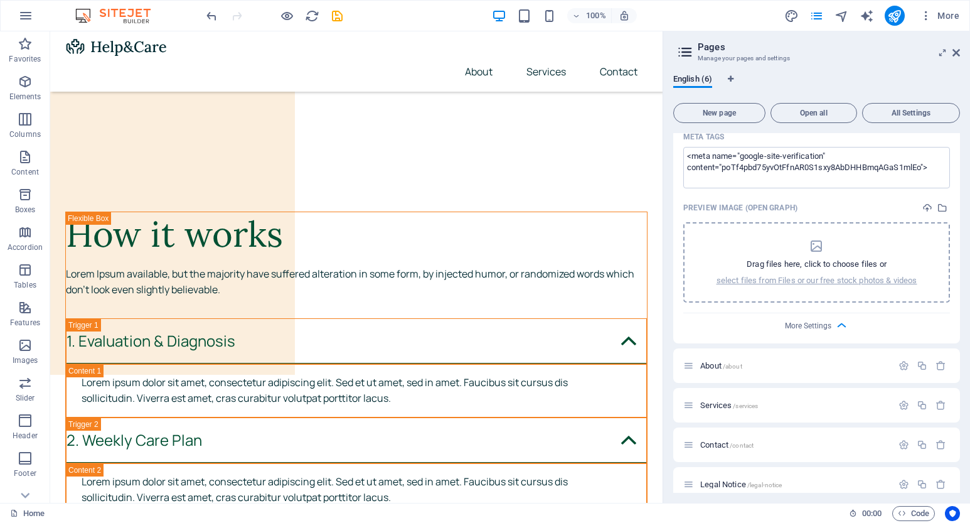
scroll to position [526, 0]
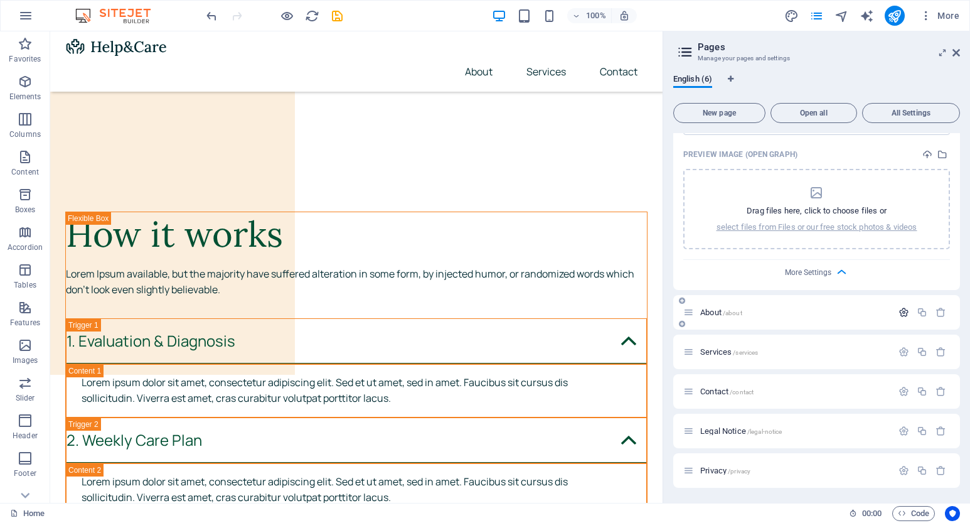
click at [900, 312] on icon "button" at bounding box center [903, 312] width 11 height 11
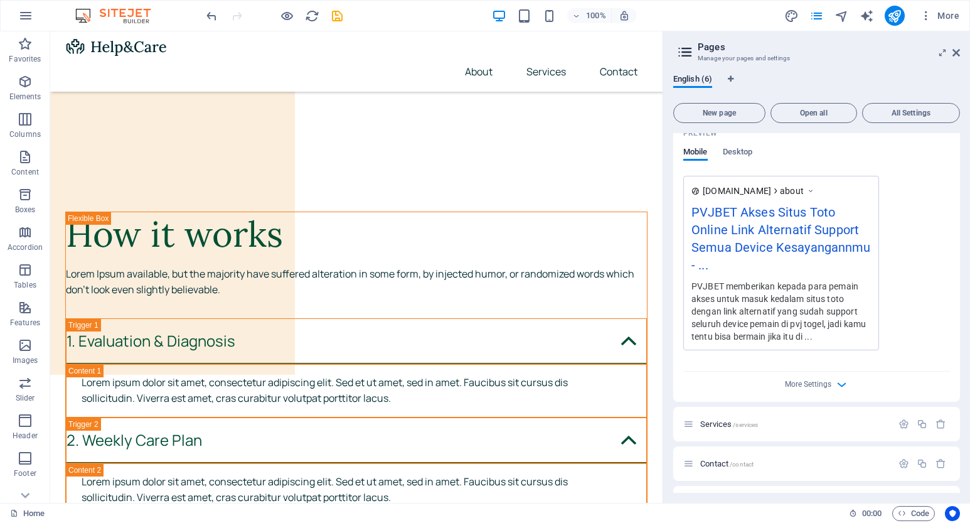
scroll to position [1028, 0]
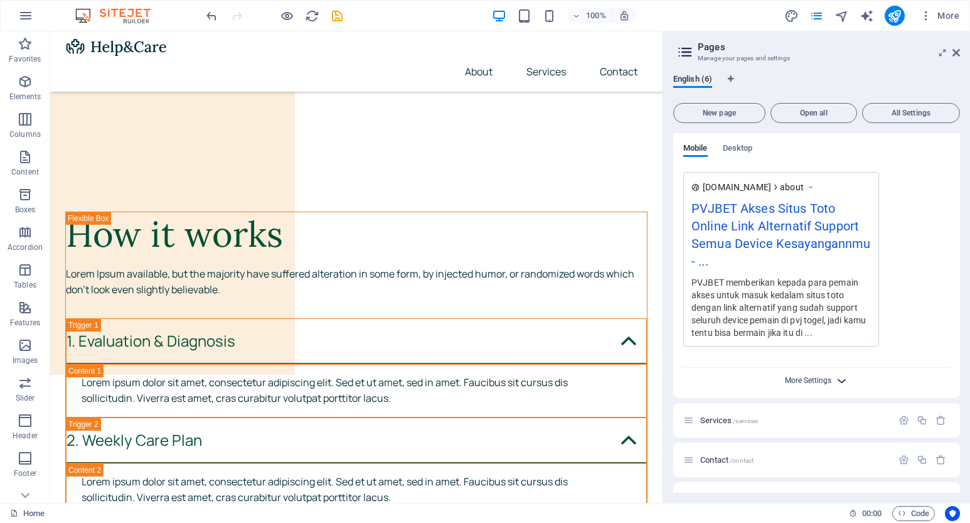
click at [813, 377] on span "More Settings" at bounding box center [808, 380] width 46 height 9
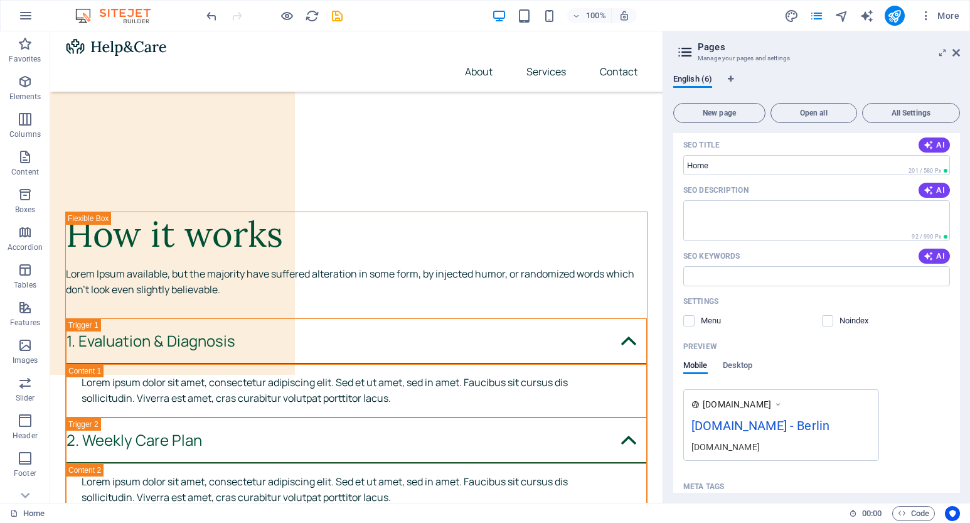
scroll to position [0, 0]
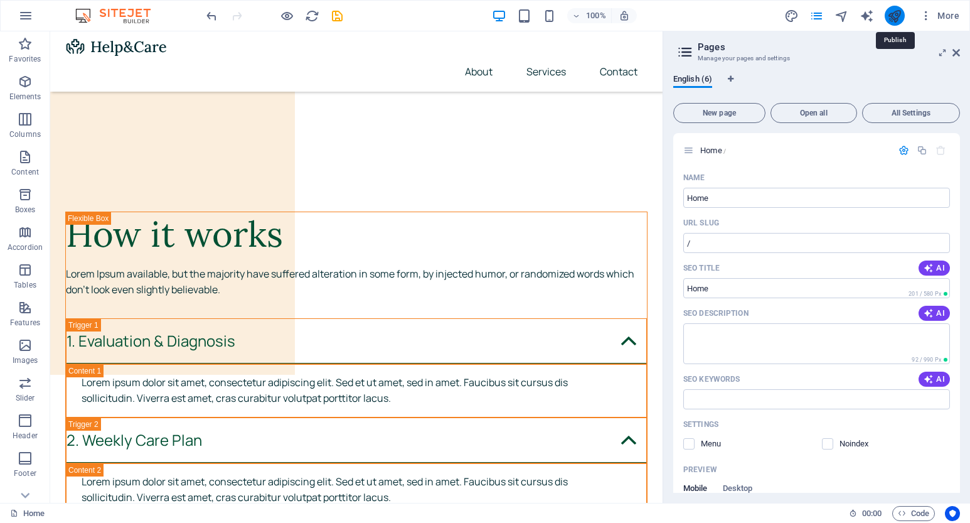
click at [275, 84] on icon "publish" at bounding box center [244, 93] width 62 height 18
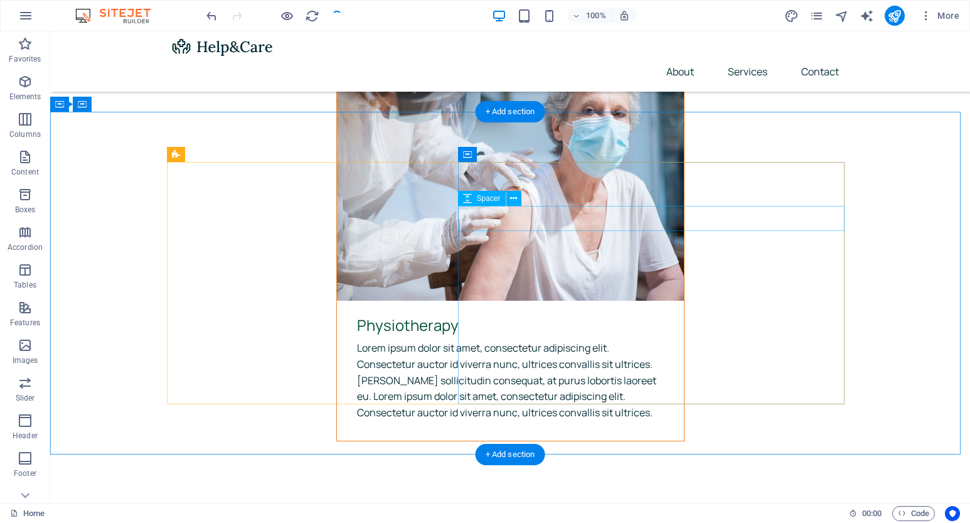
scroll to position [4324, 0]
